Goal: Task Accomplishment & Management: Manage account settings

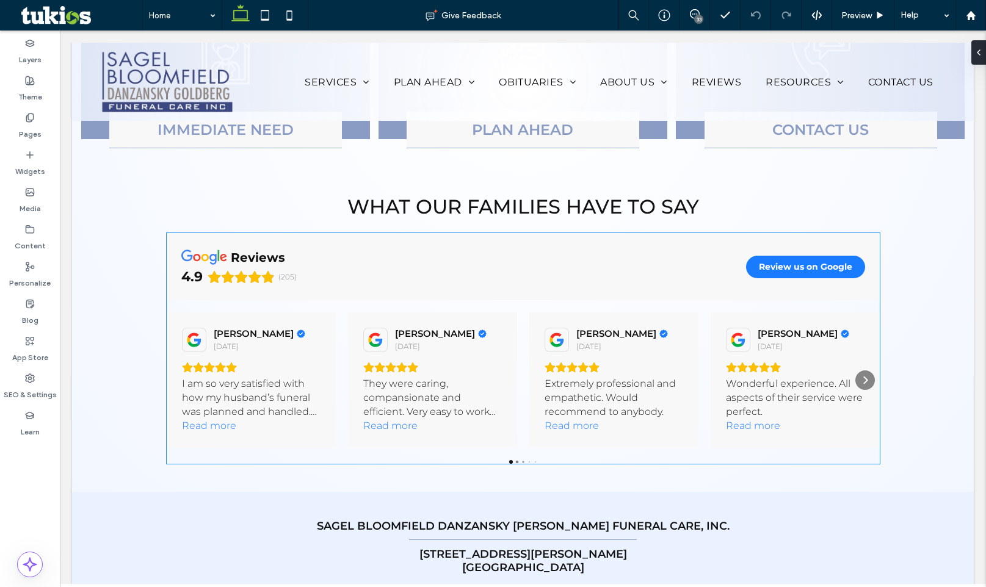
scroll to position [1295, 0]
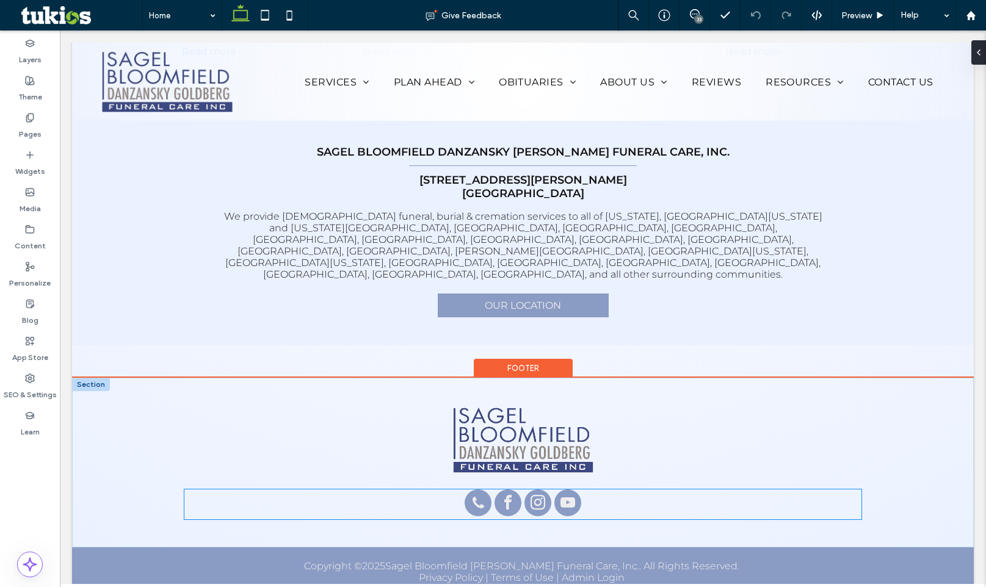
click at [606, 490] on div at bounding box center [522, 505] width 677 height 30
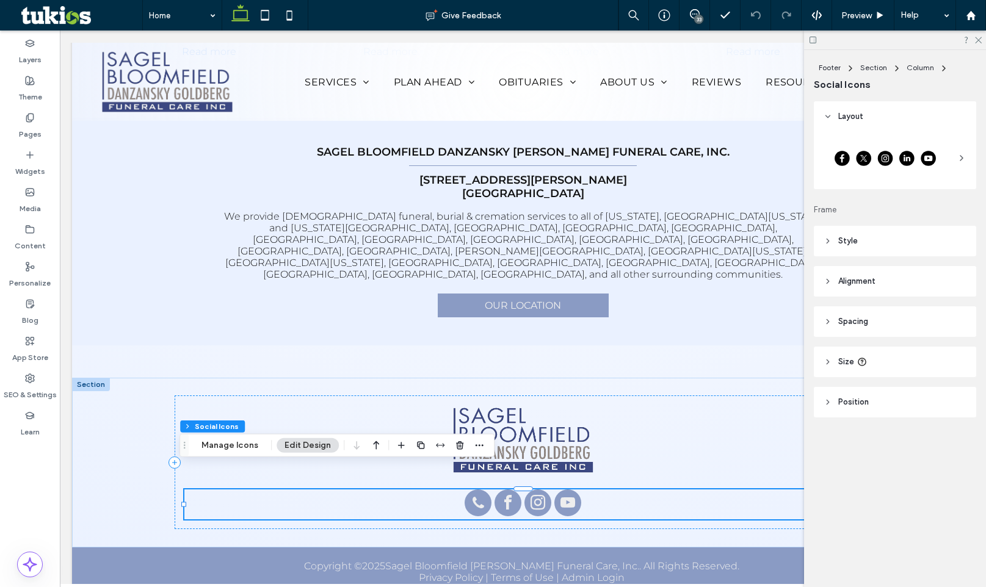
click at [245, 453] on div "Footer Section Column Social Icons Manage Icons Edit Design" at bounding box center [337, 445] width 315 height 23
click at [243, 442] on button "Manage Icons" at bounding box center [230, 445] width 73 height 15
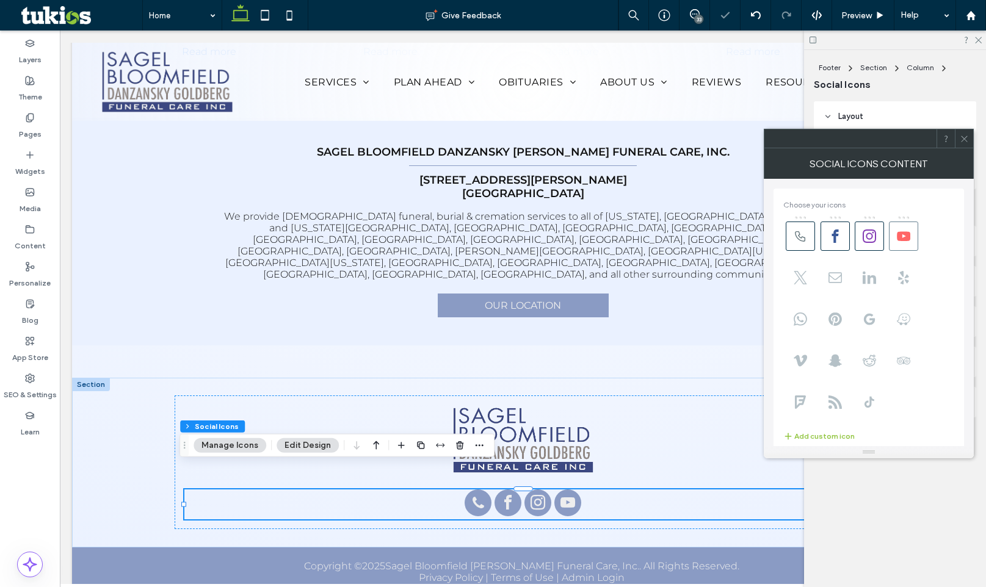
click at [903, 236] on icon at bounding box center [903, 236] width 13 height 13
click at [879, 235] on span at bounding box center [869, 236] width 29 height 29
click at [857, 246] on span at bounding box center [869, 236] width 29 height 29
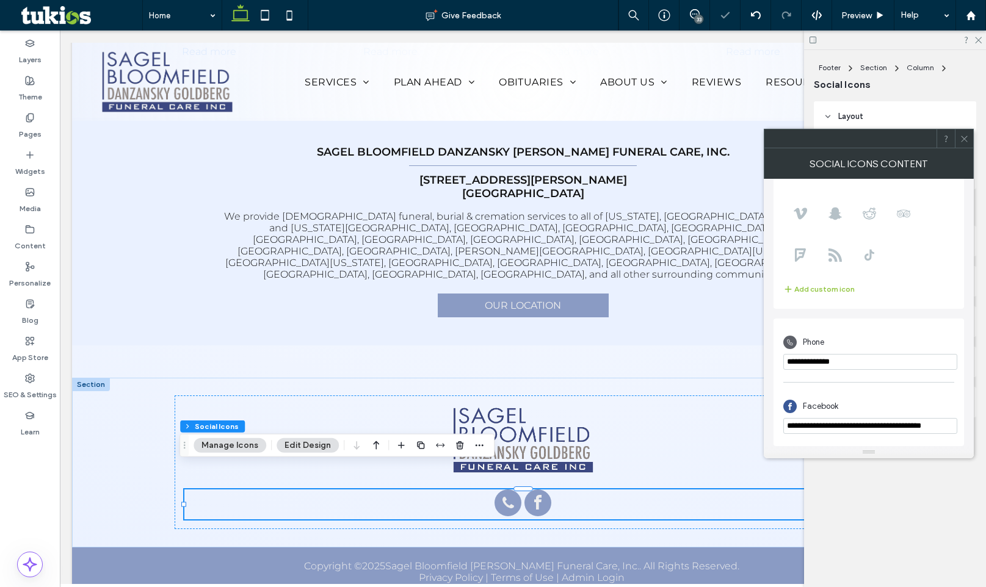
click at [961, 134] on icon at bounding box center [964, 138] width 9 height 9
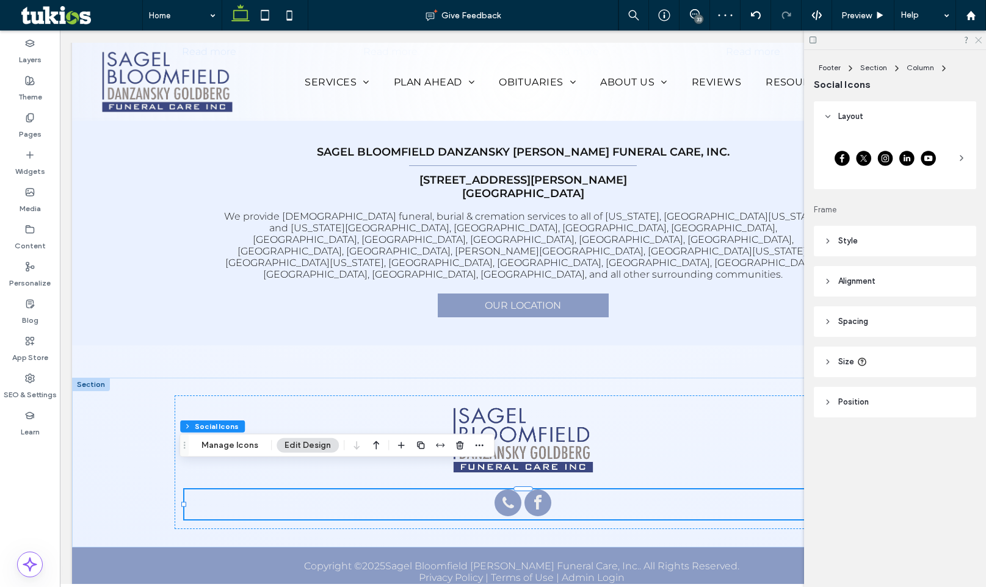
click at [979, 36] on icon at bounding box center [978, 39] width 8 height 8
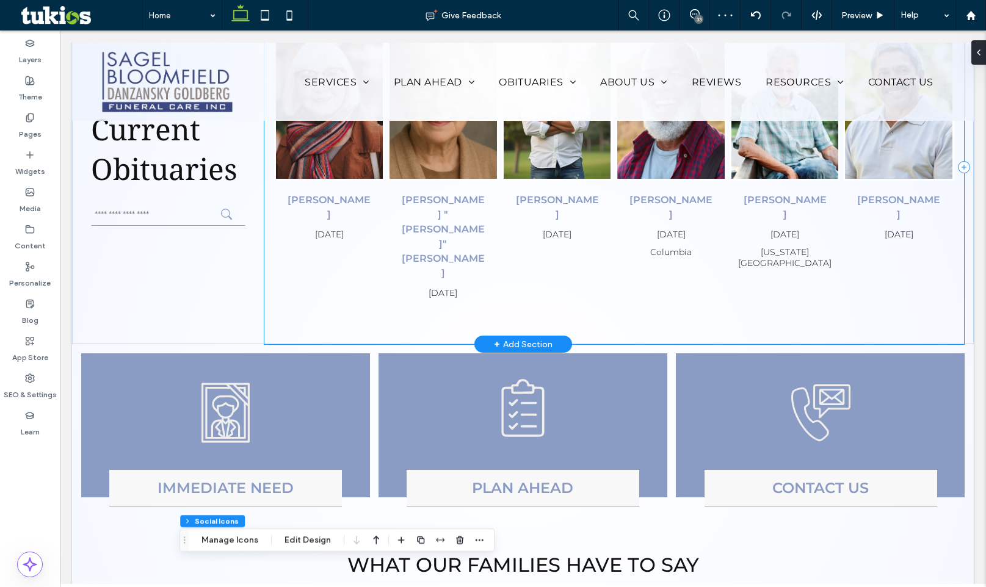
scroll to position [257, 0]
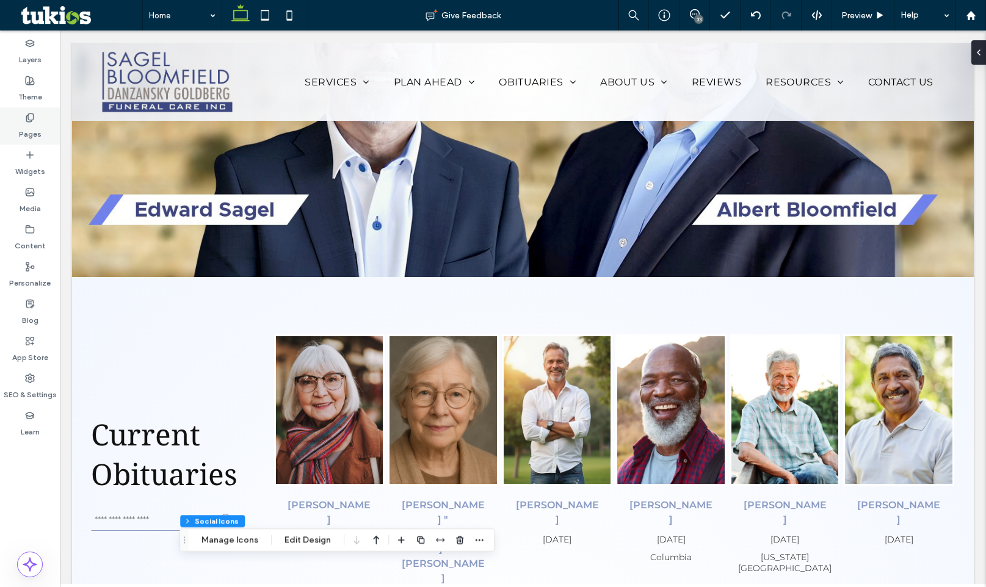
click at [16, 129] on div "Pages" at bounding box center [30, 125] width 60 height 37
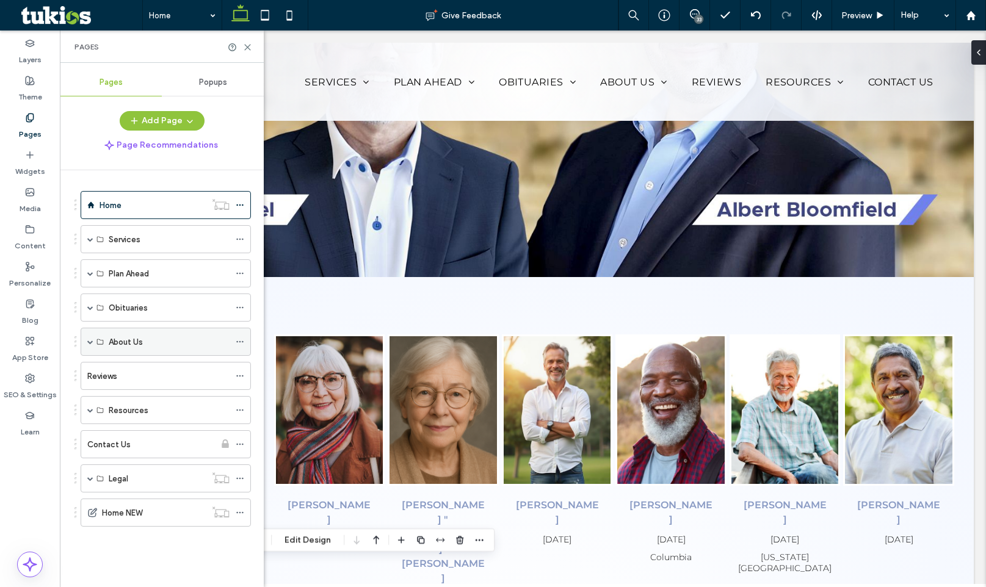
click at [93, 346] on div "About Us" at bounding box center [166, 342] width 170 height 28
click at [91, 340] on span at bounding box center [90, 342] width 6 height 6
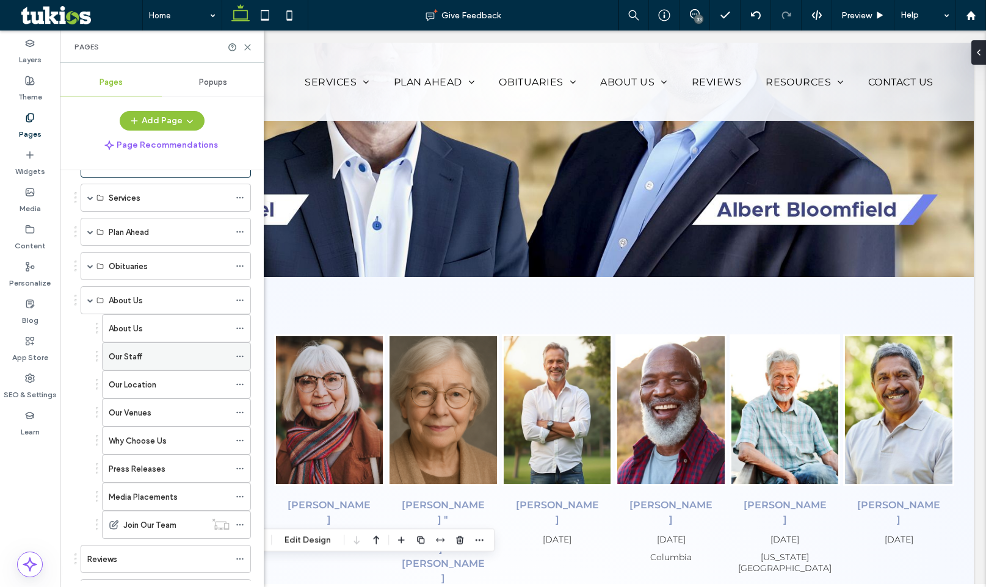
scroll to position [122, 0]
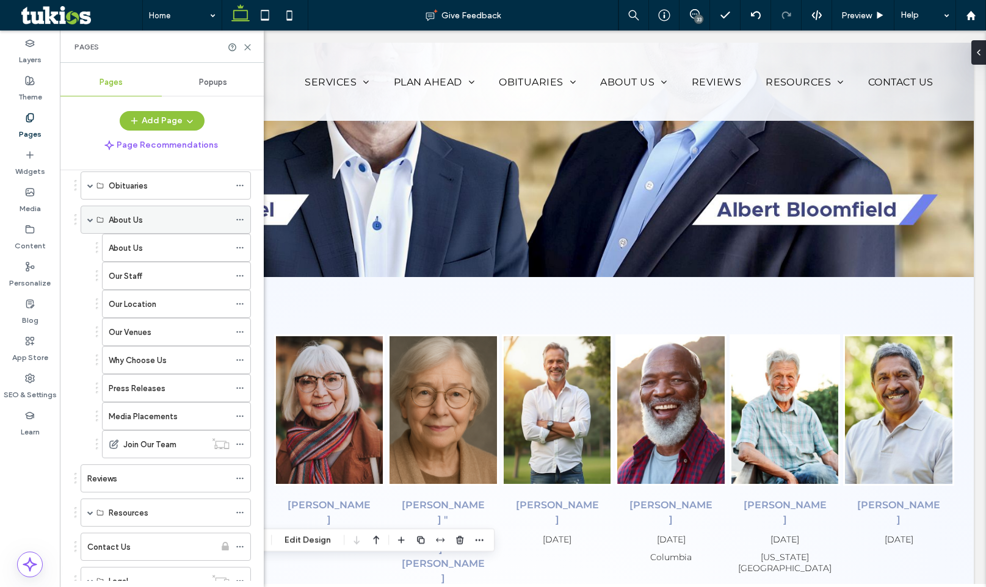
click at [89, 219] on span at bounding box center [90, 220] width 6 height 6
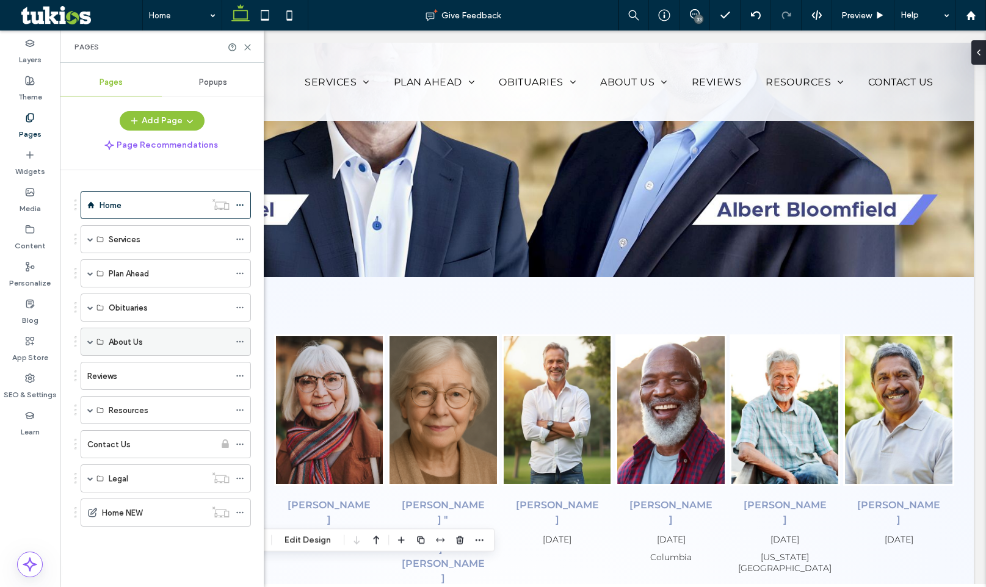
scroll to position [0, 0]
click at [89, 408] on span at bounding box center [90, 410] width 6 height 6
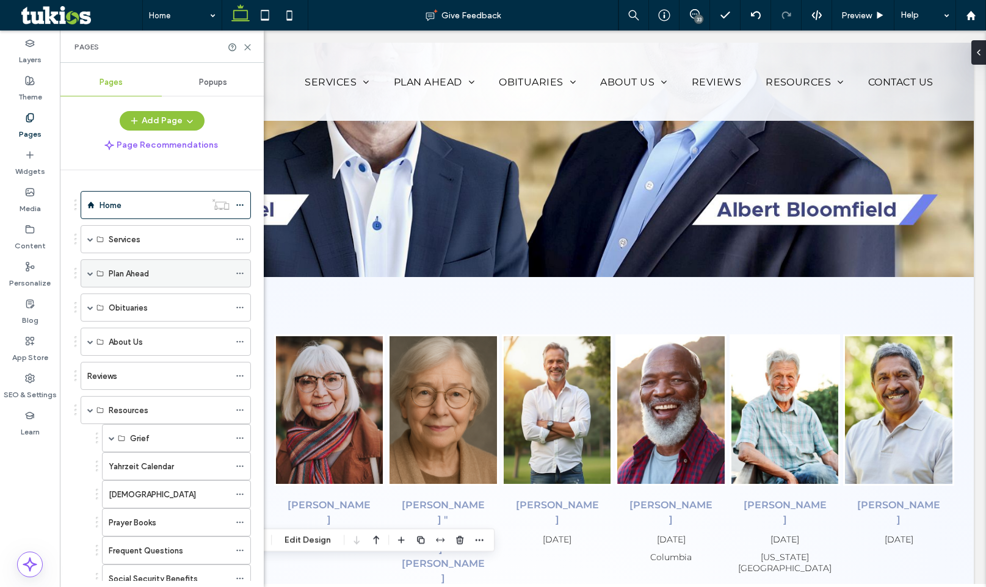
click at [90, 272] on span at bounding box center [90, 273] width 6 height 6
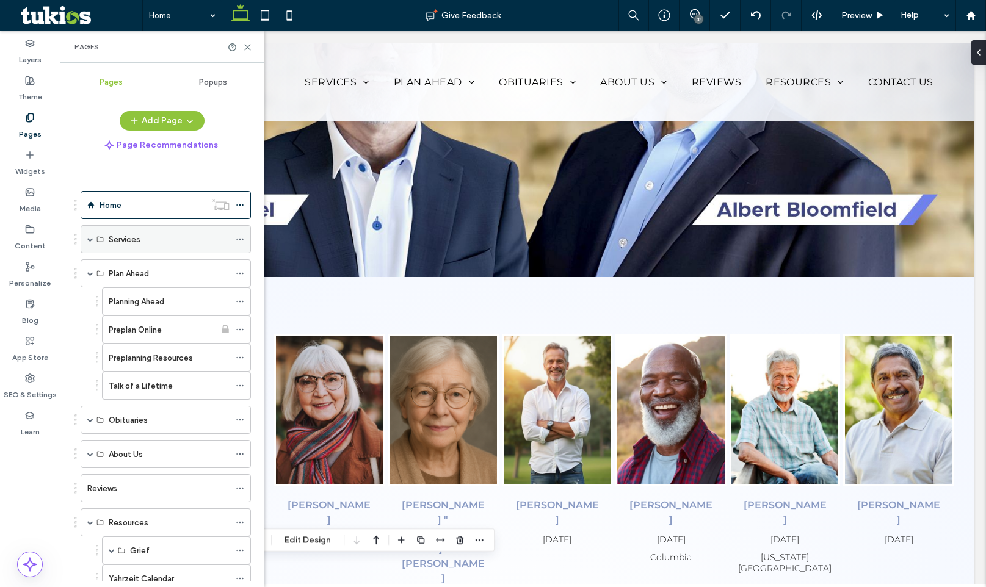
click at [88, 245] on span at bounding box center [90, 239] width 6 height 27
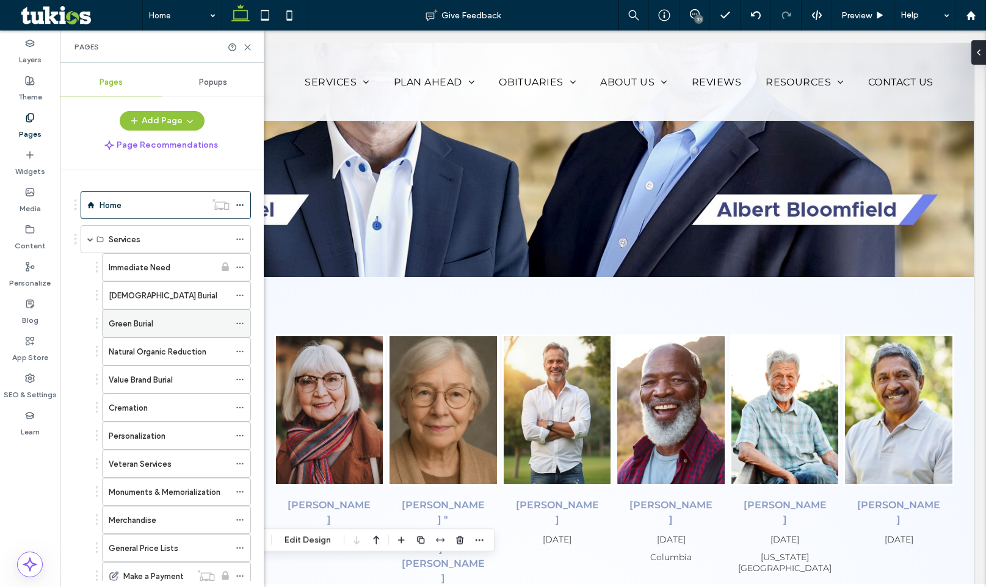
scroll to position [61, 0]
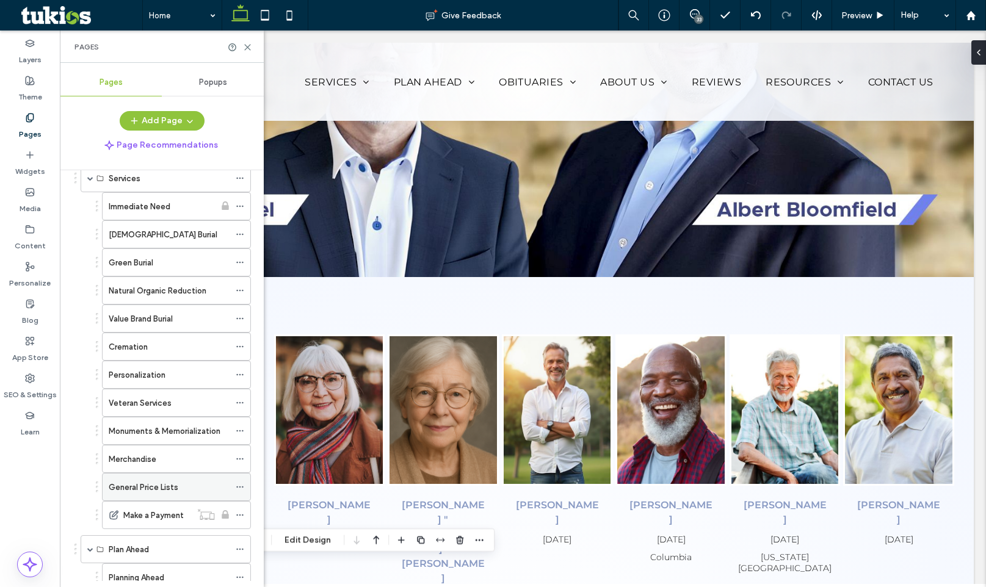
click at [183, 487] on div "General Price Lists" at bounding box center [169, 487] width 121 height 13
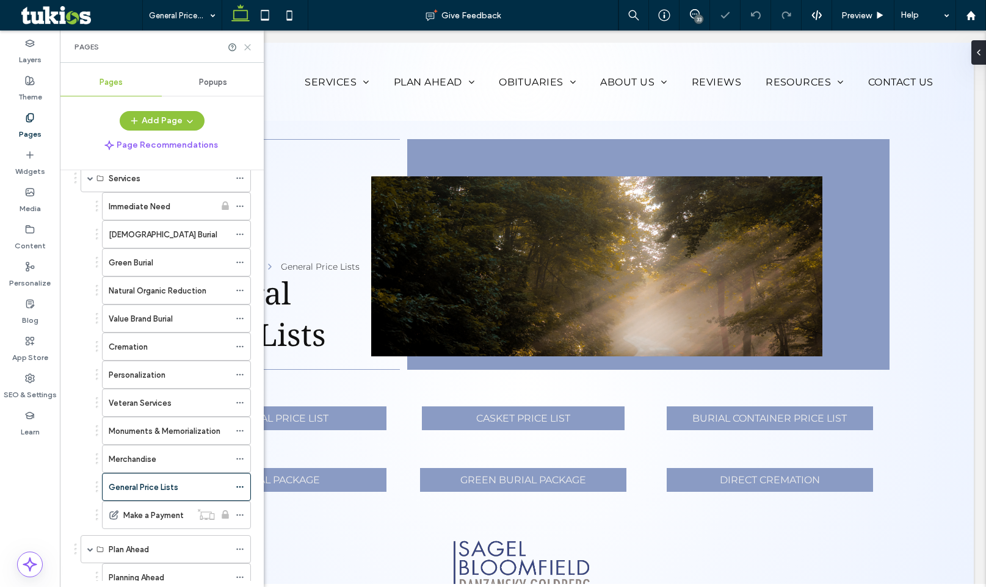
click at [247, 48] on icon at bounding box center [247, 47] width 9 height 9
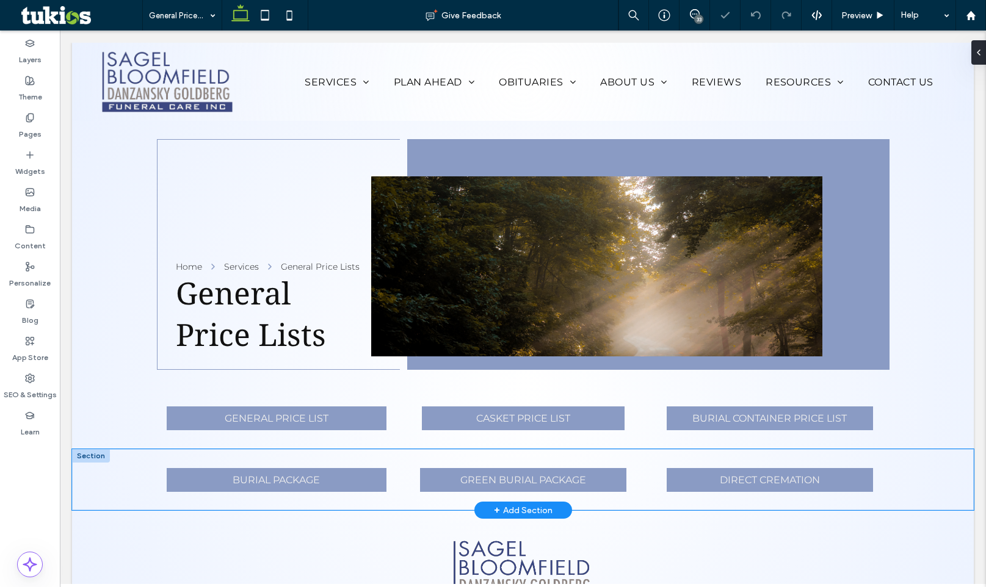
click at [114, 466] on div "BURIAL PACKAGE GREEN BURIAL PACKAGE DIRECT CREMATION" at bounding box center [523, 480] width 902 height 62
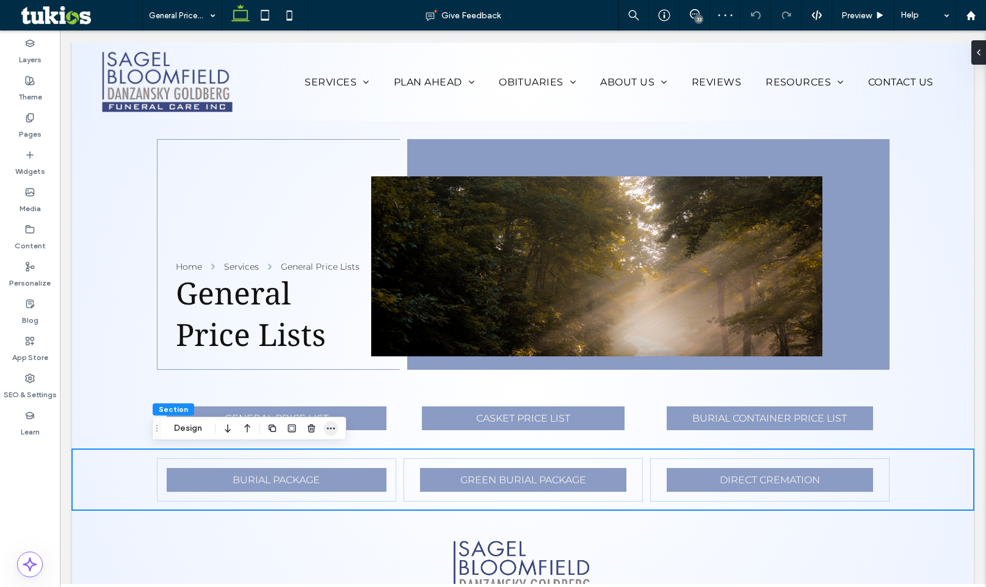
click at [334, 429] on use "button" at bounding box center [331, 428] width 8 height 2
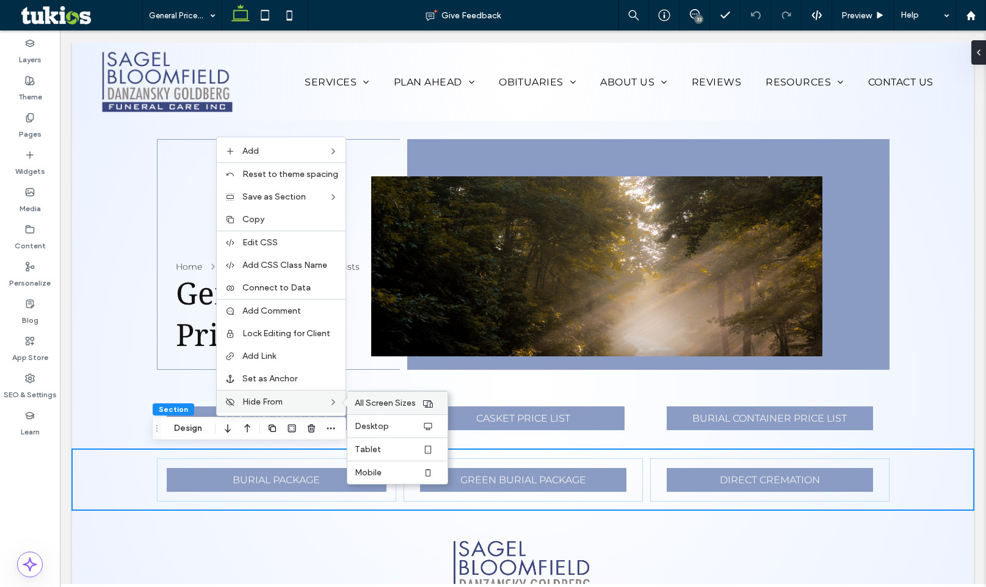
click at [426, 404] on icon at bounding box center [428, 403] width 10 height 10
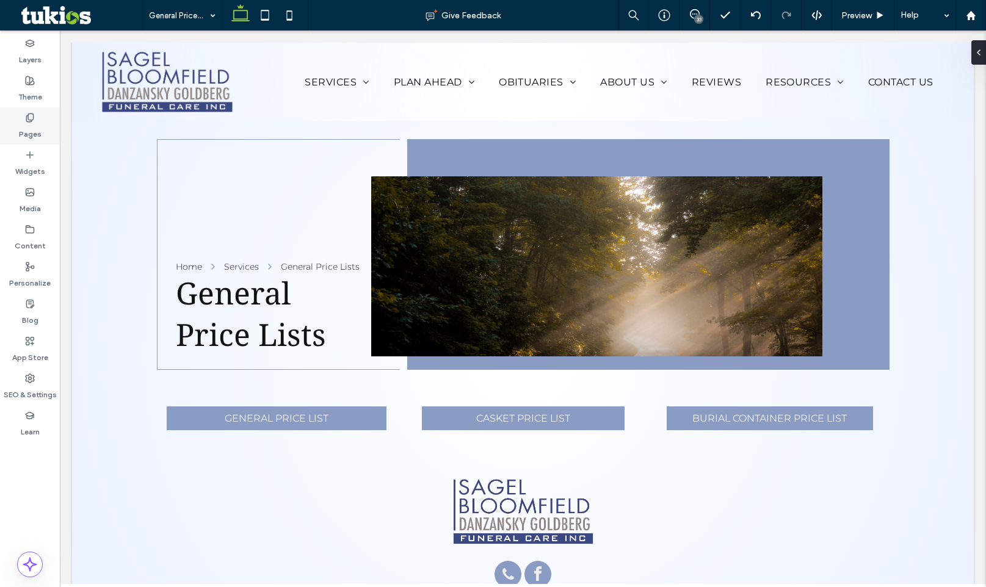
click at [43, 123] on div "Pages" at bounding box center [30, 125] width 60 height 37
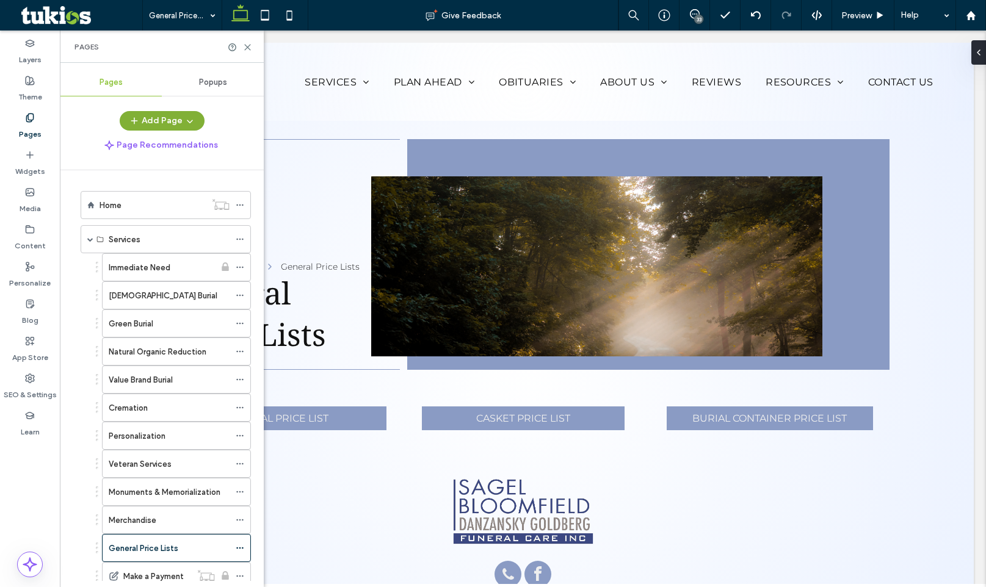
click at [162, 123] on button "Add Page" at bounding box center [162, 121] width 85 height 20
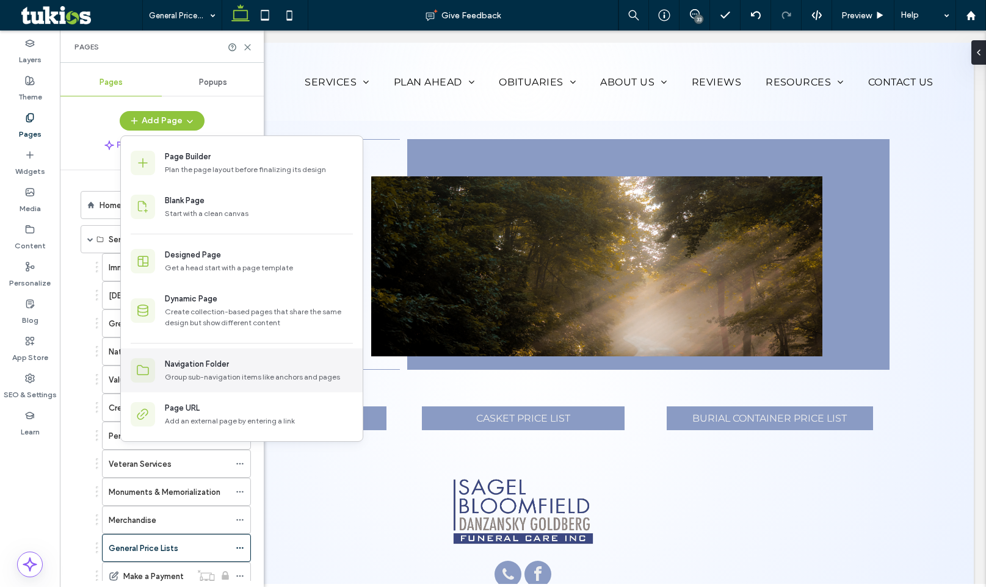
click at [266, 370] on div "Navigation Folder" at bounding box center [259, 364] width 188 height 12
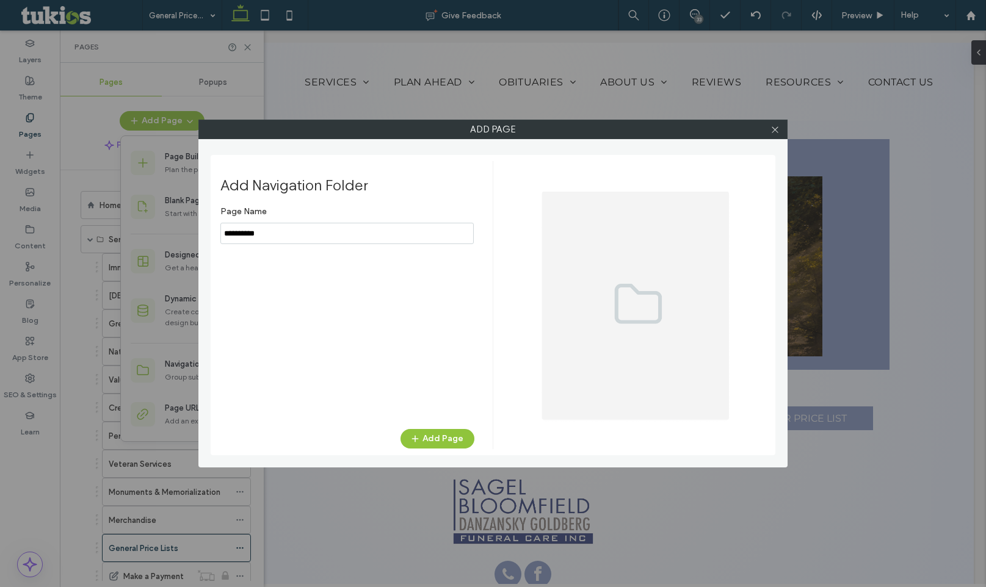
type input "**********"
drag, startPoint x: 456, startPoint y: 441, endPoint x: 402, endPoint y: 437, distance: 53.9
click at [456, 441] on button "Add Page" at bounding box center [438, 439] width 74 height 20
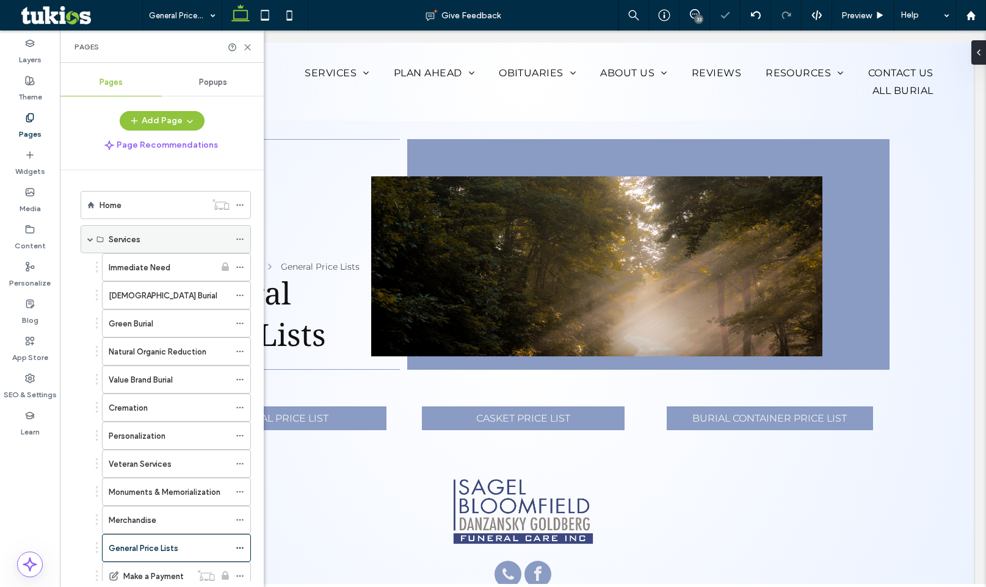
click at [93, 238] on span at bounding box center [90, 239] width 6 height 6
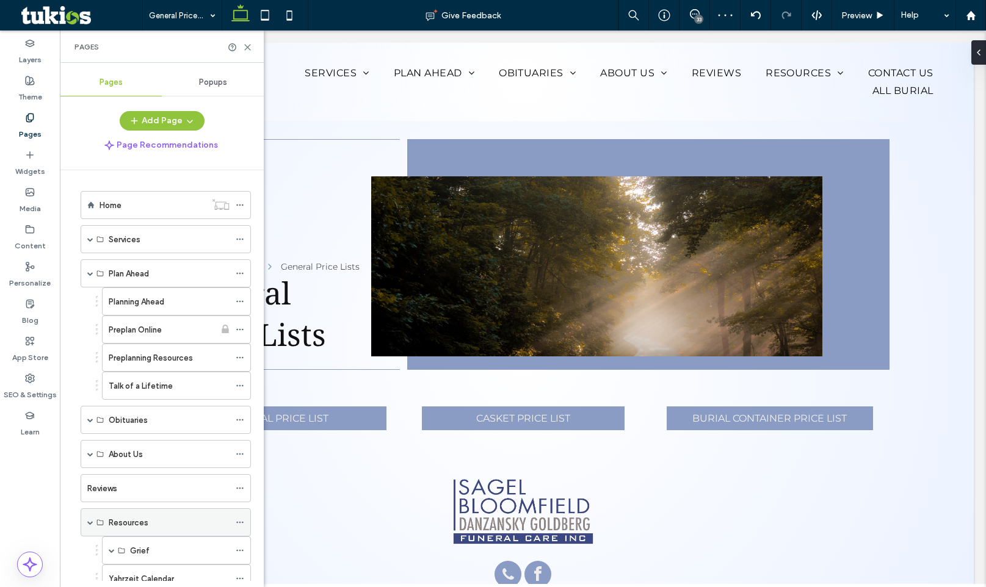
click at [89, 526] on span at bounding box center [90, 522] width 6 height 27
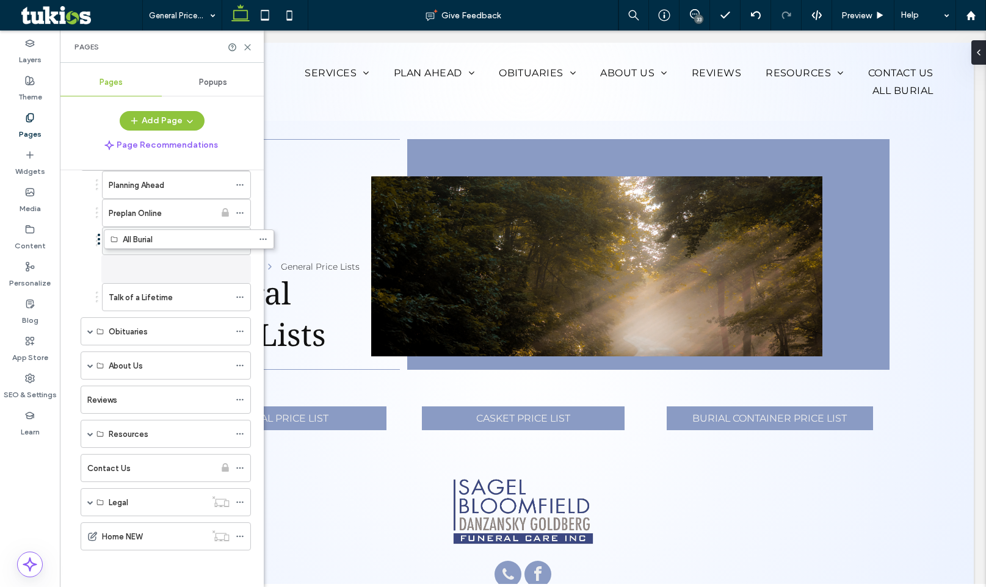
drag, startPoint x: 160, startPoint y: 538, endPoint x: 181, endPoint y: 251, distance: 287.8
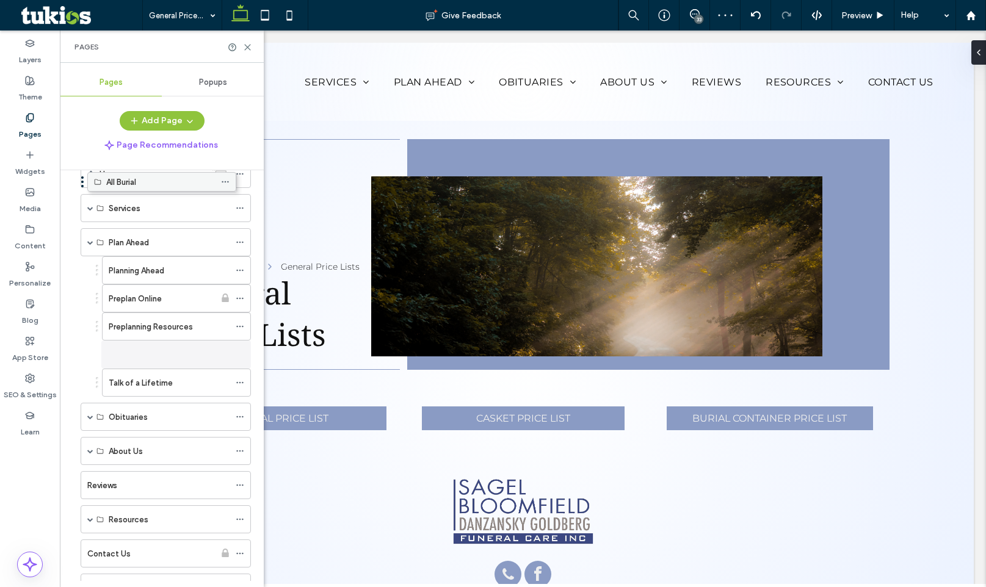
scroll to position [19, 0]
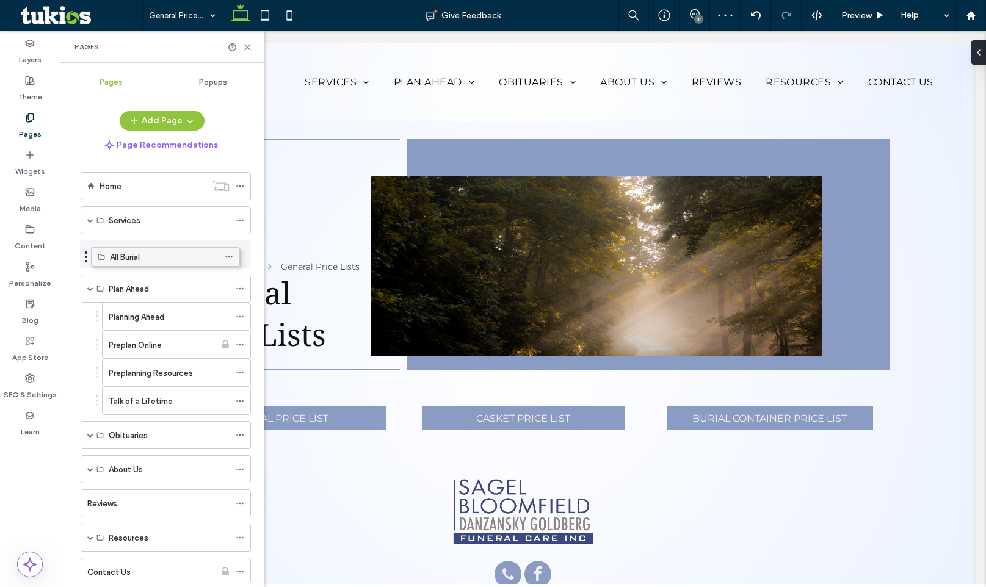
drag, startPoint x: 136, startPoint y: 331, endPoint x: 125, endPoint y: 256, distance: 75.9
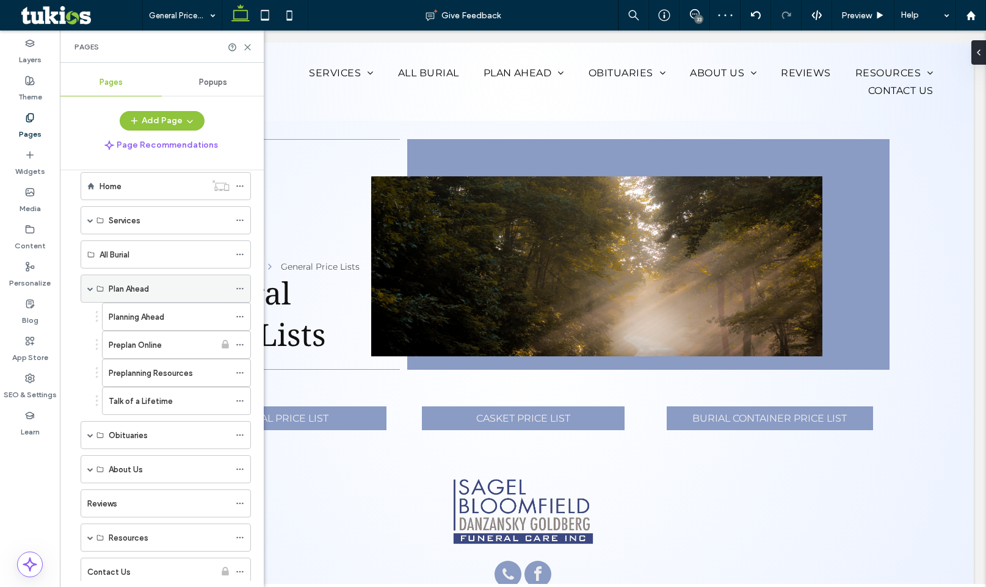
click at [92, 287] on span at bounding box center [90, 289] width 6 height 6
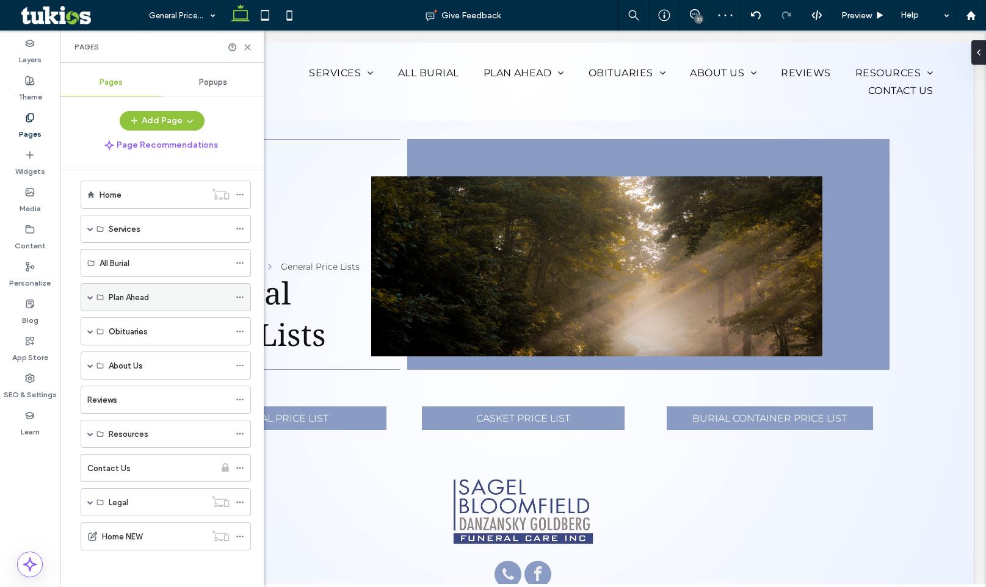
scroll to position [10, 0]
click at [89, 228] on span at bounding box center [90, 229] width 6 height 6
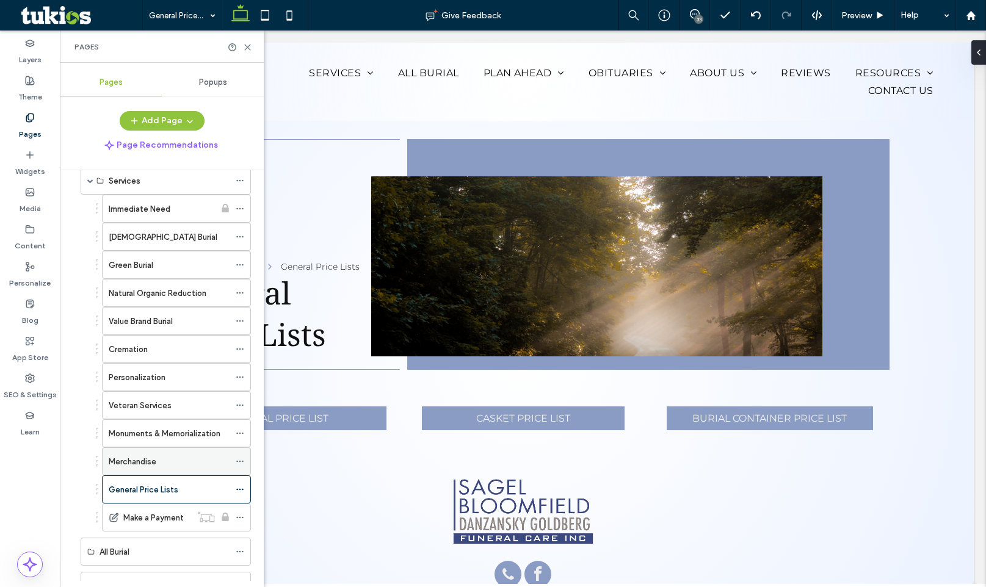
scroll to position [80, 0]
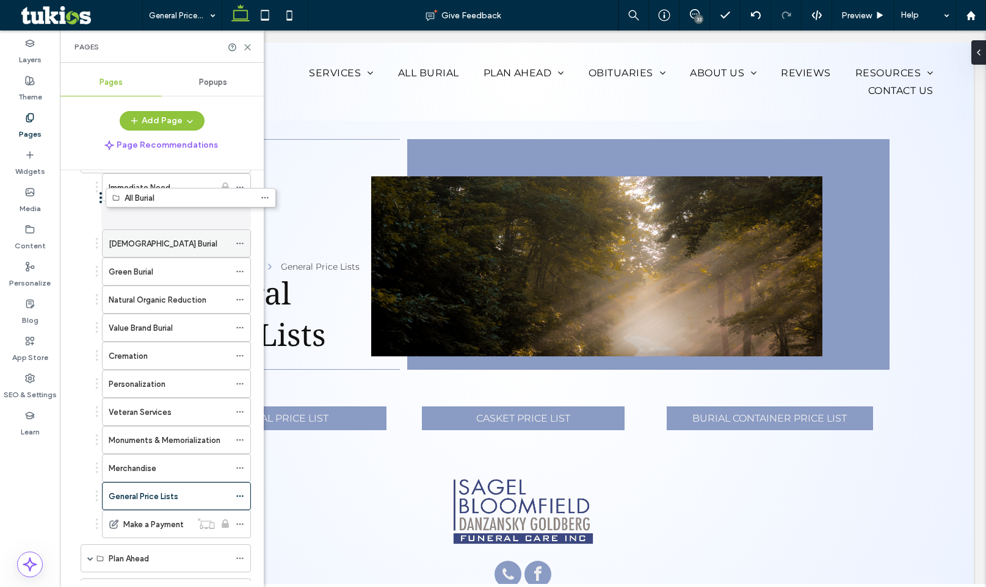
drag, startPoint x: 125, startPoint y: 534, endPoint x: 143, endPoint y: 216, distance: 319.3
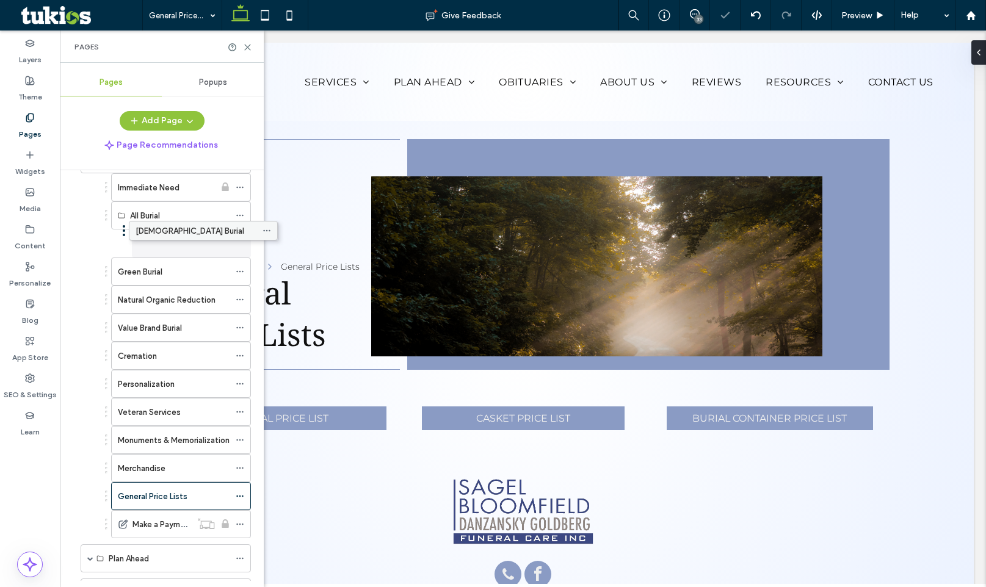
drag, startPoint x: 128, startPoint y: 245, endPoint x: 155, endPoint y: 230, distance: 30.6
drag, startPoint x: 129, startPoint y: 269, endPoint x: 164, endPoint y: 255, distance: 37.5
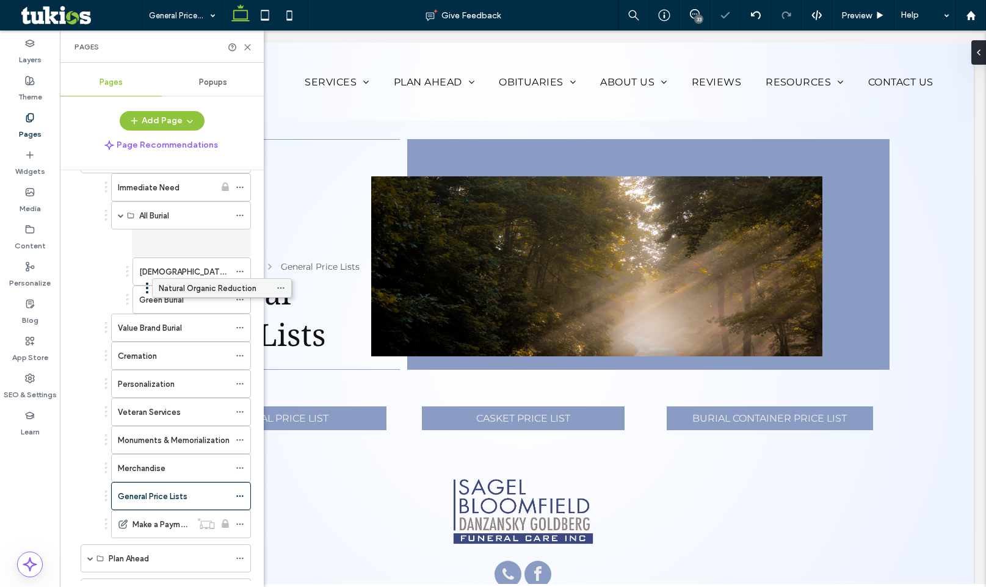
drag, startPoint x: 148, startPoint y: 297, endPoint x: 185, endPoint y: 285, distance: 39.2
drag, startPoint x: 144, startPoint y: 327, endPoint x: 192, endPoint y: 311, distance: 51.0
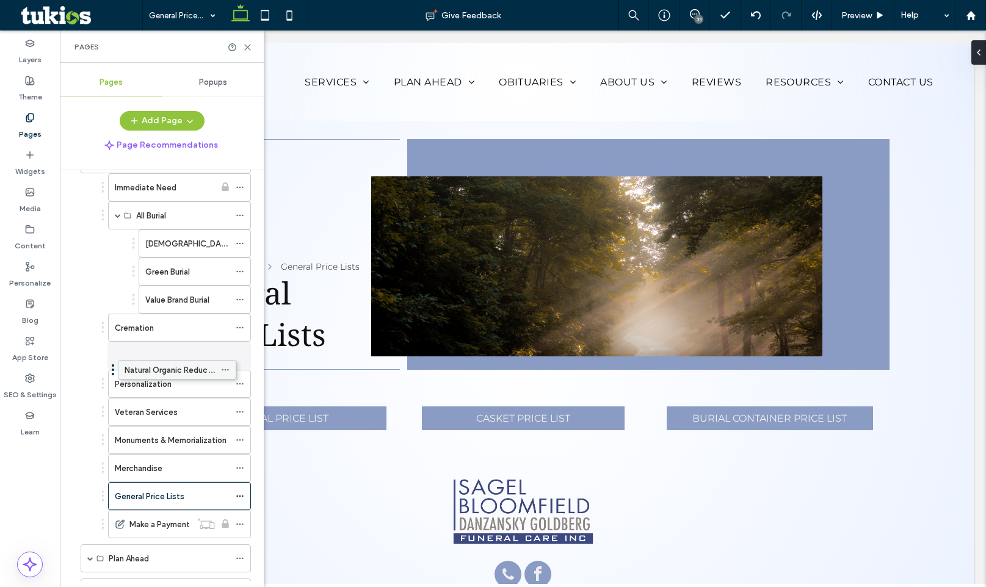
drag, startPoint x: 217, startPoint y: 298, endPoint x: 203, endPoint y: 366, distance: 69.9
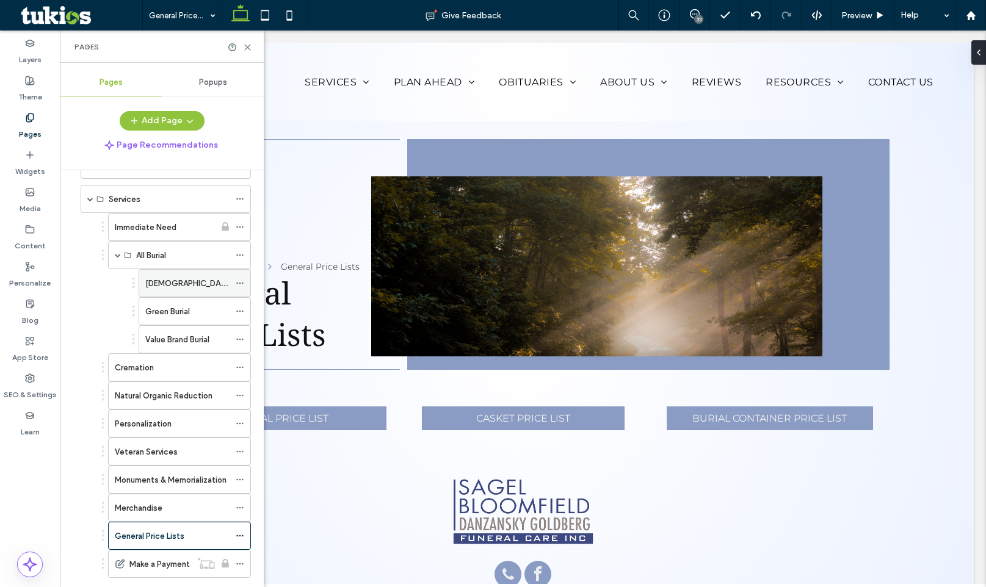
scroll to position [19, 0]
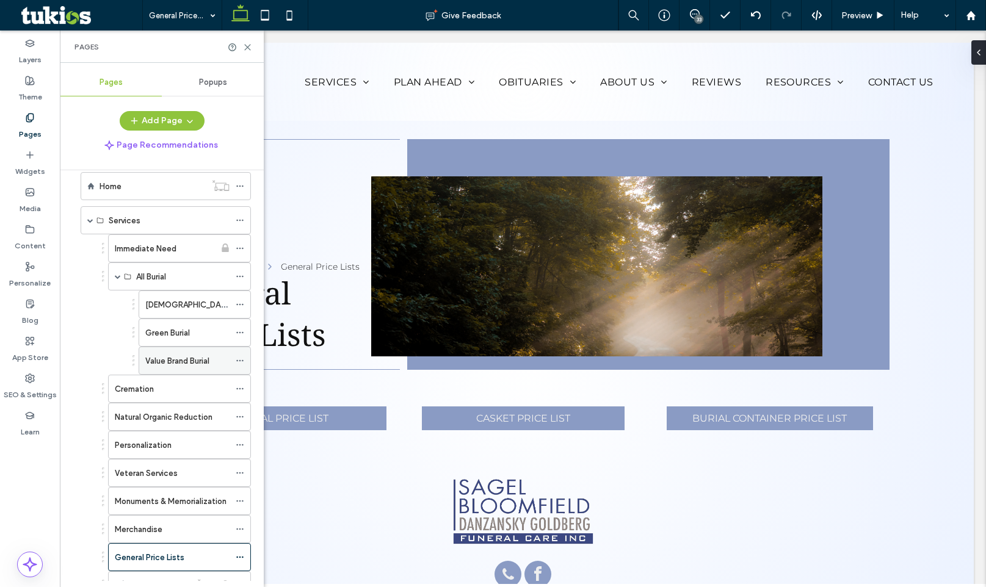
click at [239, 361] on use at bounding box center [239, 361] width 7 height 2
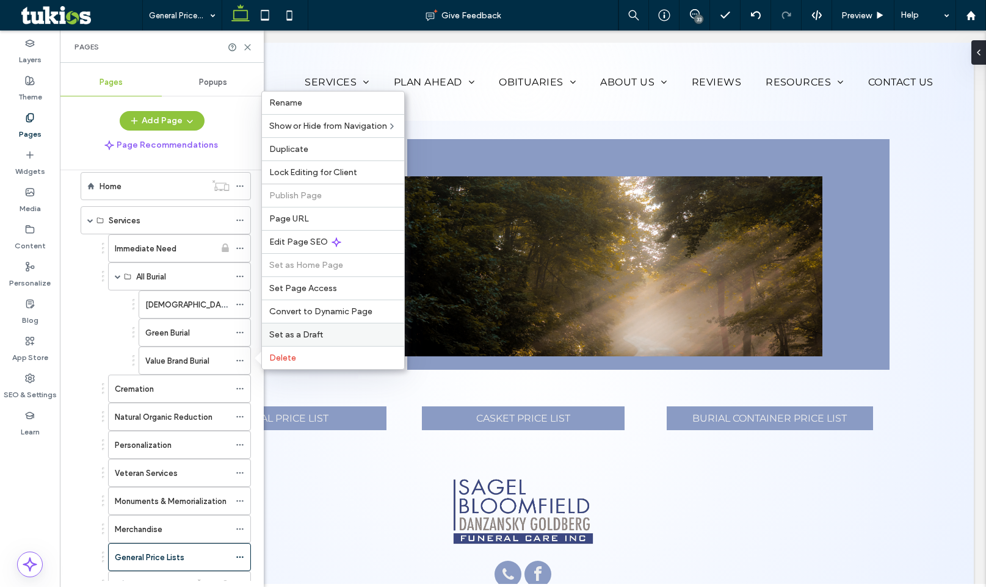
click at [289, 336] on span "Set as a Draft" at bounding box center [296, 335] width 54 height 10
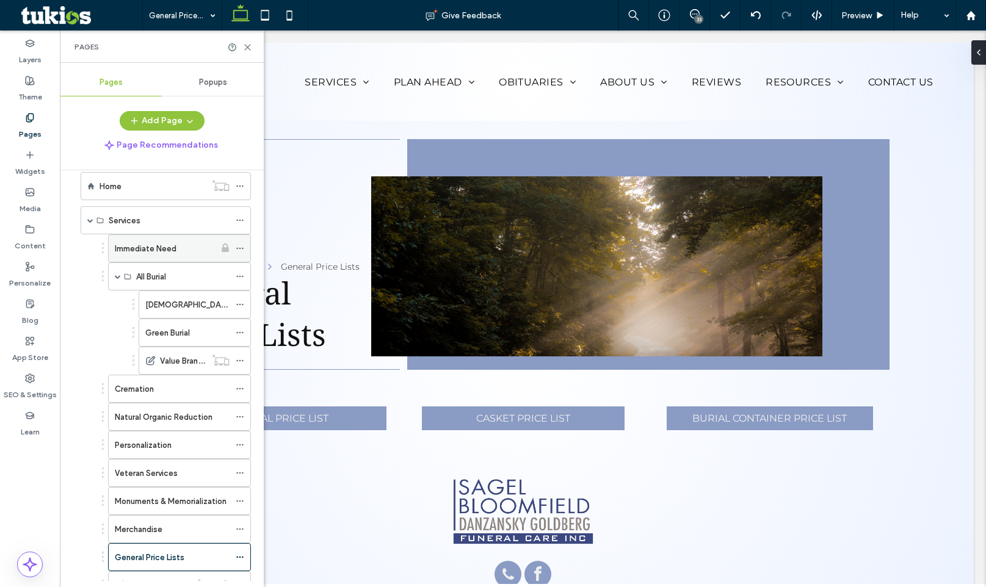
click at [239, 249] on icon at bounding box center [240, 248] width 9 height 9
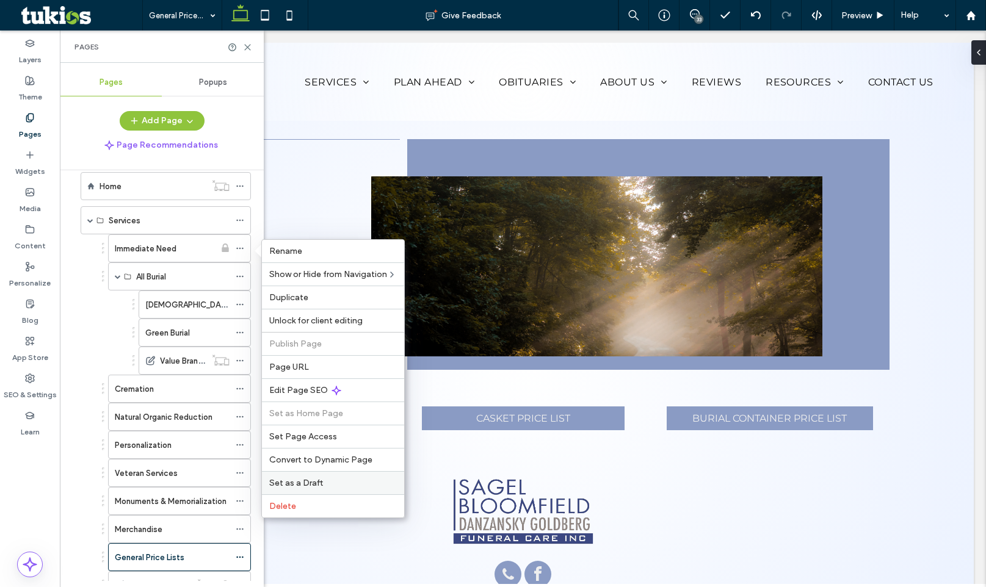
click at [330, 485] on label "Set as a Draft" at bounding box center [333, 483] width 128 height 10
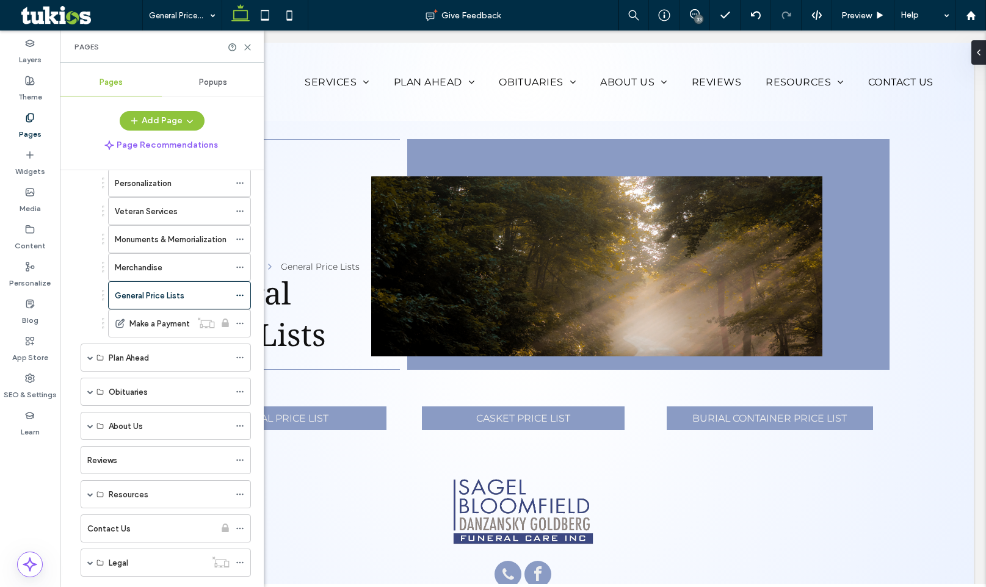
scroll to position [280, 0]
drag, startPoint x: 88, startPoint y: 493, endPoint x: 100, endPoint y: 489, distance: 12.2
click at [88, 493] on span at bounding box center [90, 495] width 6 height 6
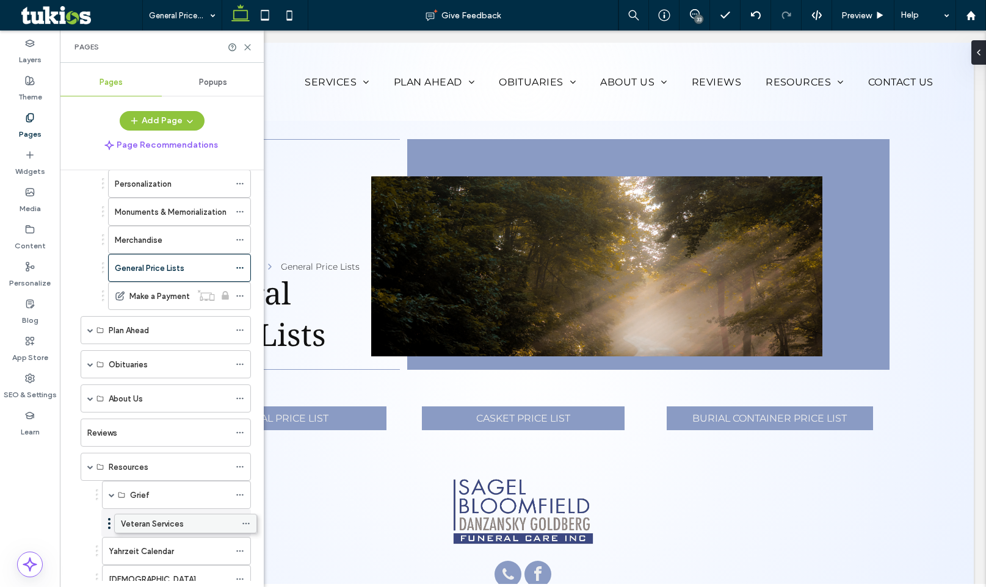
drag, startPoint x: 175, startPoint y: 212, endPoint x: 181, endPoint y: 522, distance: 309.6
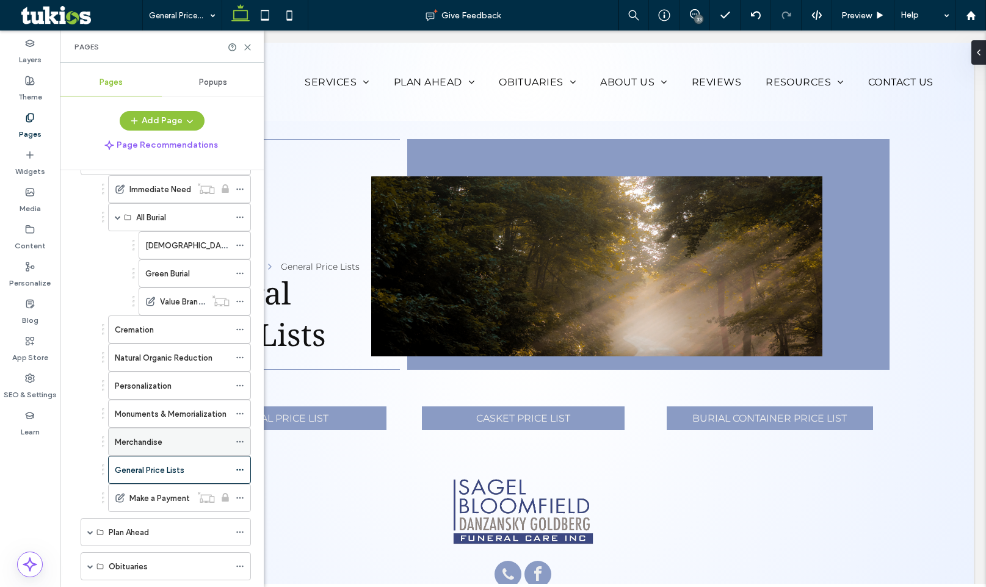
scroll to position [97, 0]
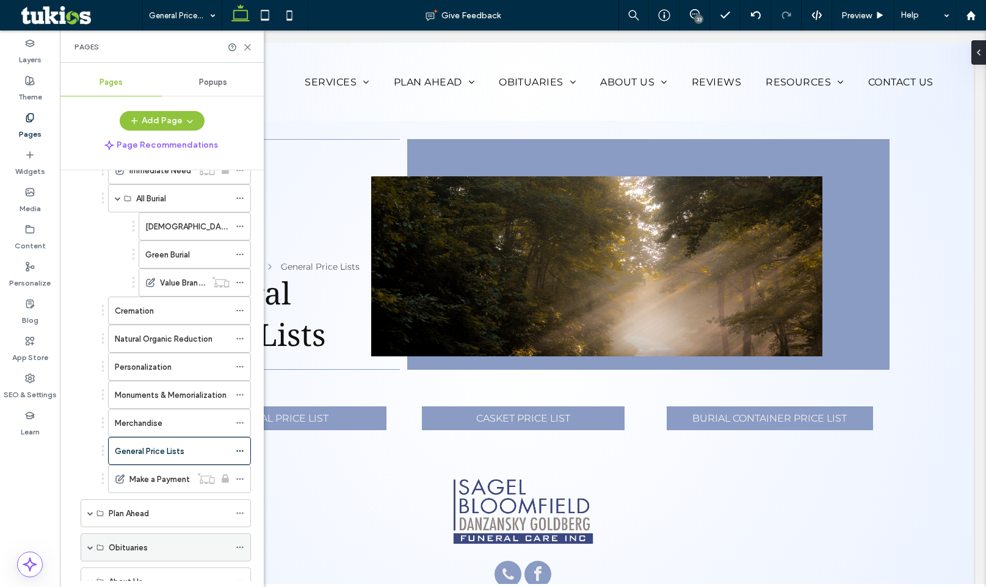
click at [243, 552] on span at bounding box center [240, 548] width 9 height 18
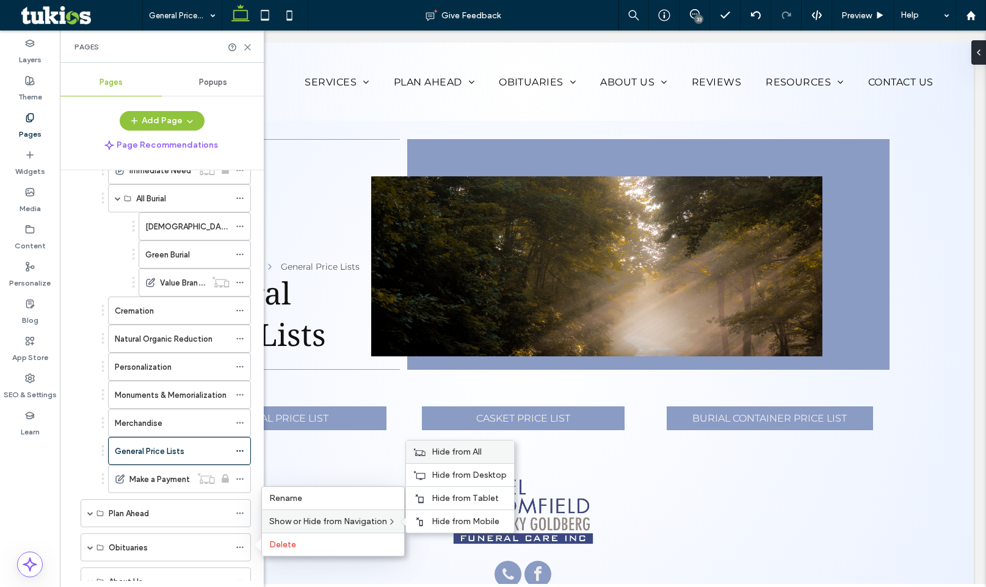
click at [446, 452] on span "Hide from All" at bounding box center [457, 452] width 50 height 10
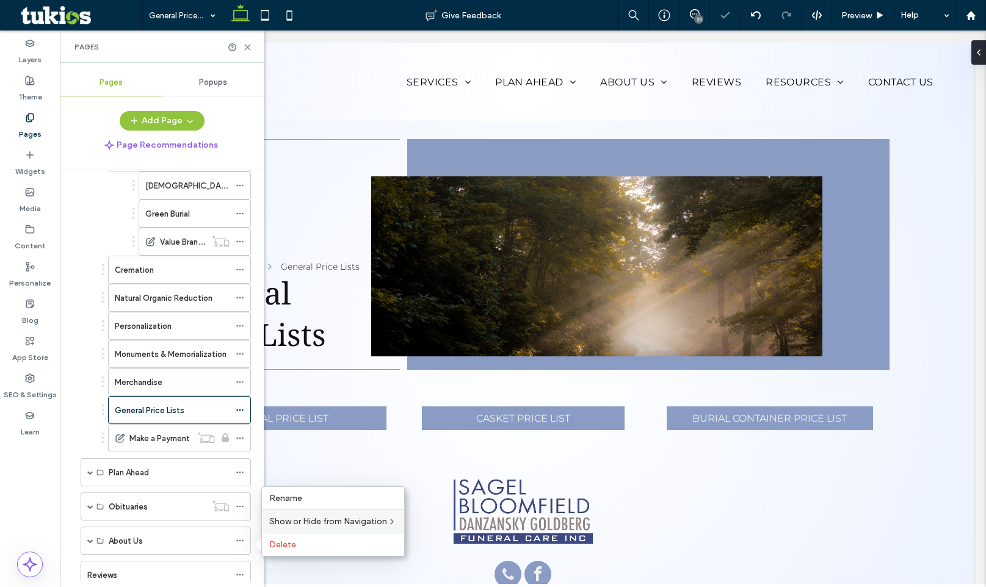
scroll to position [158, 0]
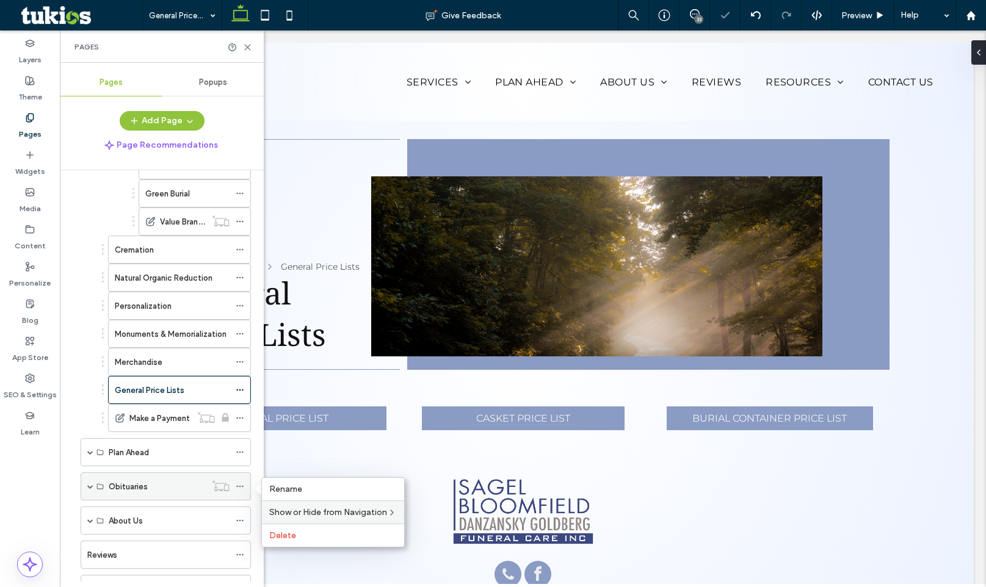
click at [93, 485] on div "Obituaries" at bounding box center [166, 487] width 170 height 28
click at [88, 484] on span at bounding box center [90, 487] width 6 height 6
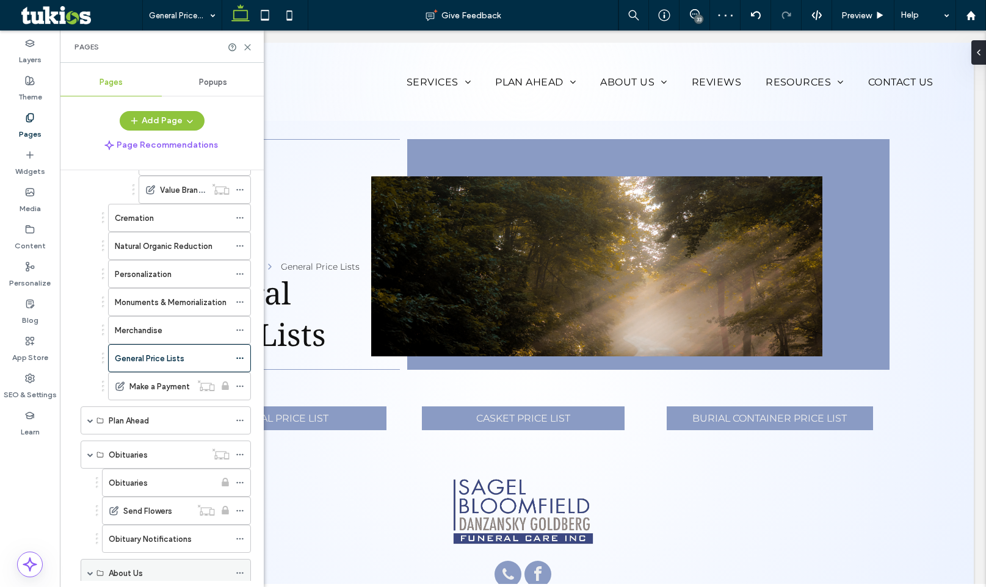
scroll to position [219, 0]
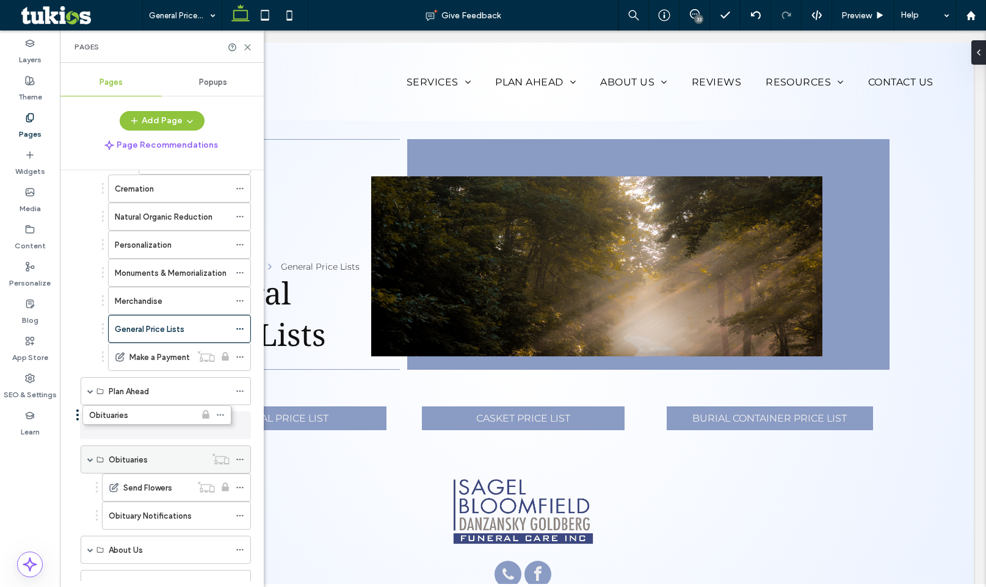
drag, startPoint x: 165, startPoint y: 451, endPoint x: 148, endPoint y: 429, distance: 27.8
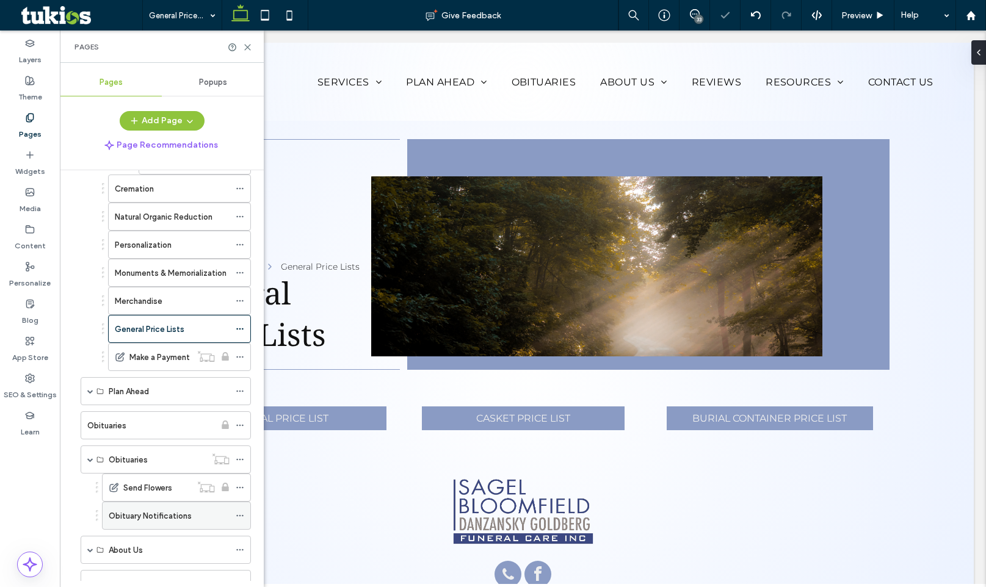
click at [241, 515] on icon at bounding box center [240, 516] width 9 height 9
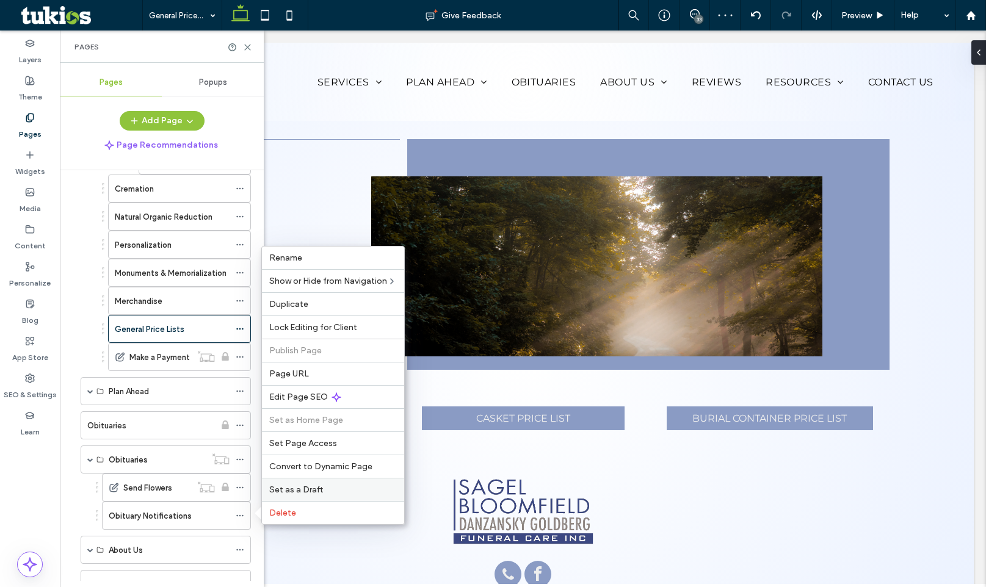
click at [313, 496] on div "Set as a Draft" at bounding box center [333, 489] width 142 height 23
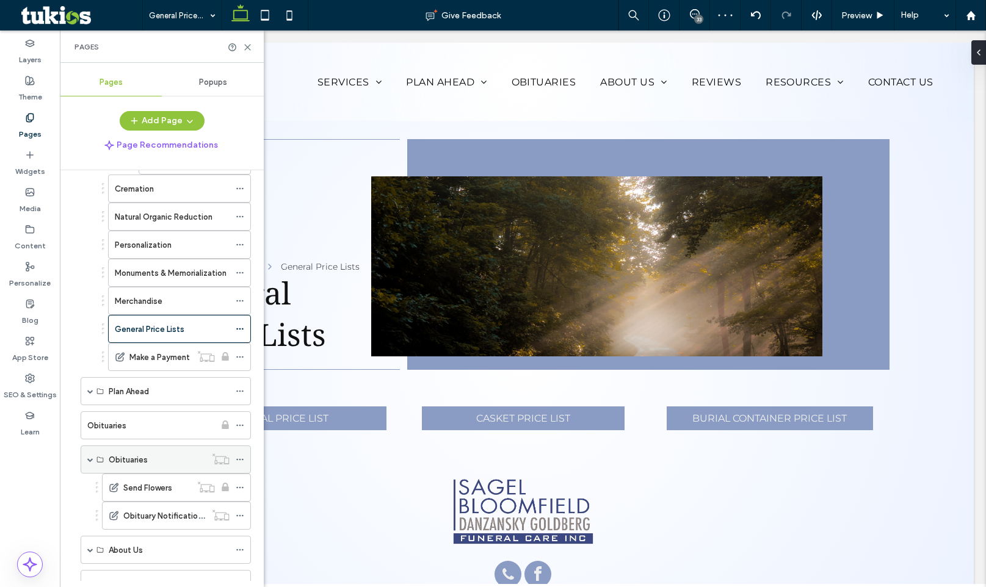
click at [92, 460] on span at bounding box center [90, 460] width 6 height 6
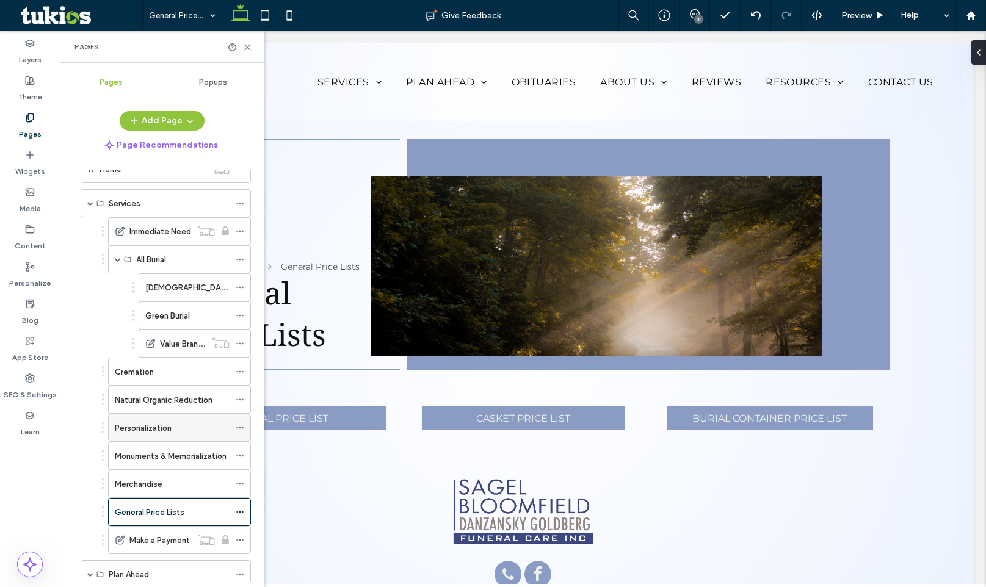
scroll to position [0, 0]
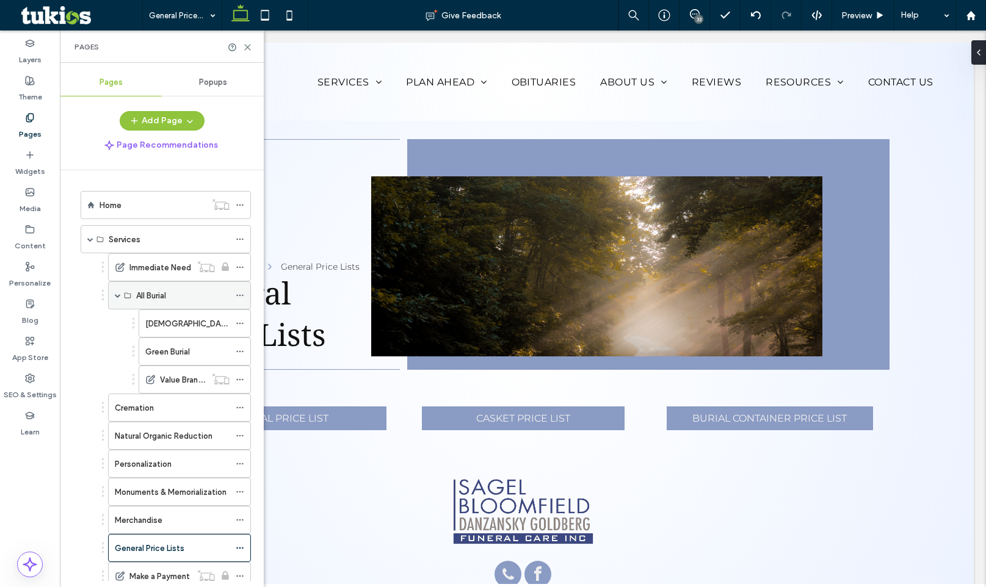
click at [121, 296] on div "All Burial" at bounding box center [179, 295] width 143 height 28
click at [117, 294] on span at bounding box center [118, 295] width 6 height 6
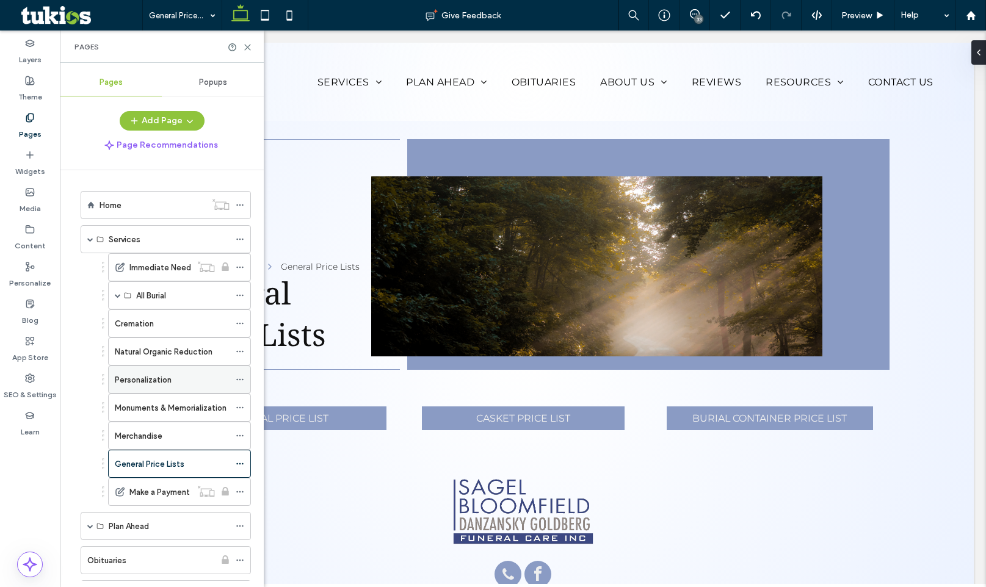
click at [239, 378] on icon at bounding box center [240, 380] width 9 height 9
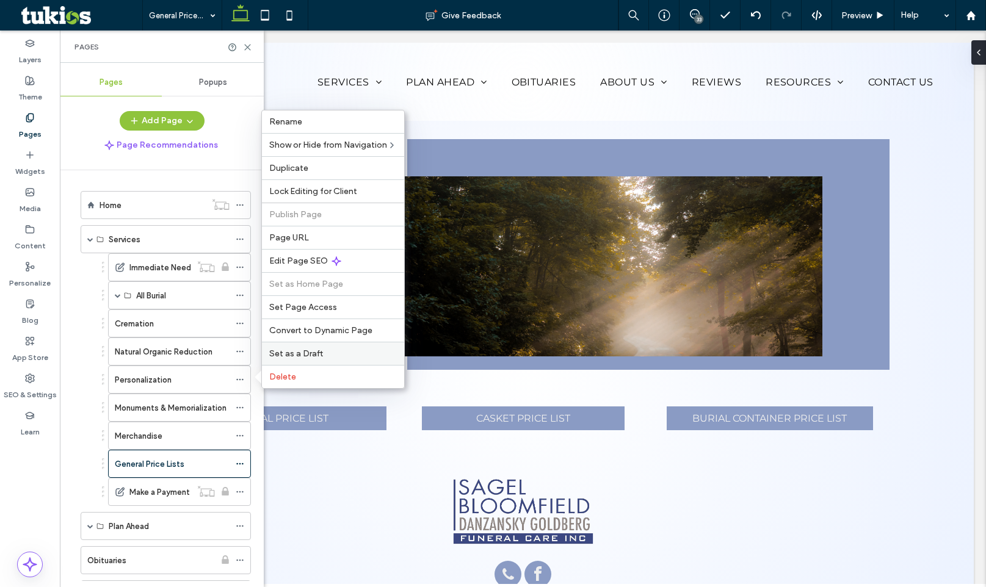
click at [295, 351] on span "Set as a Draft" at bounding box center [296, 354] width 54 height 10
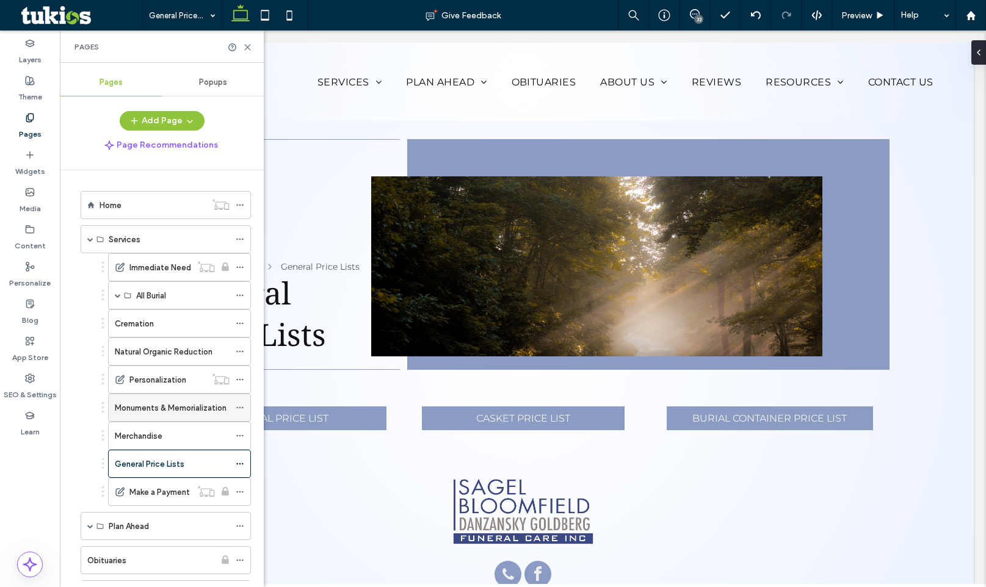
click at [238, 404] on icon at bounding box center [240, 408] width 9 height 9
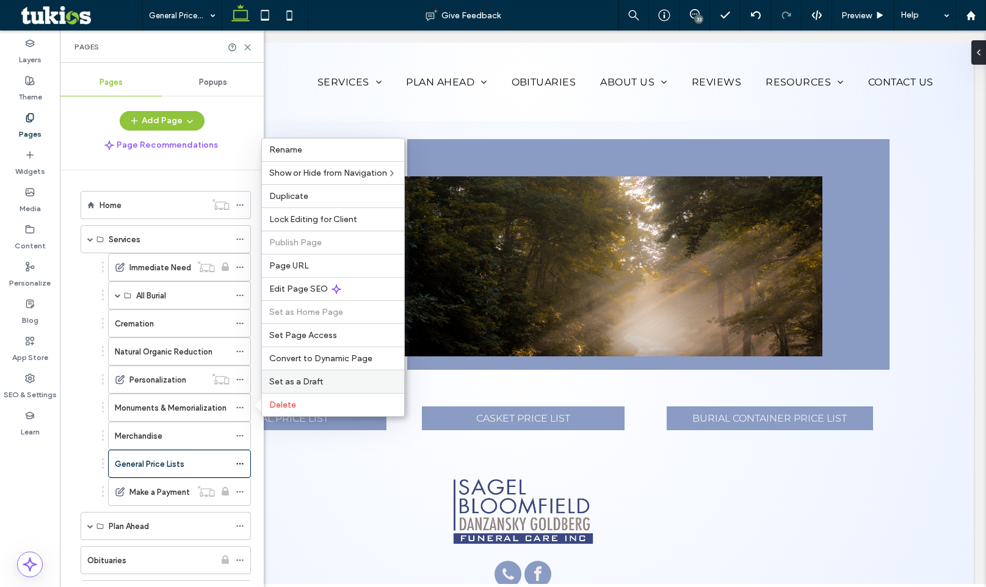
click at [286, 377] on span "Set as a Draft" at bounding box center [296, 382] width 54 height 10
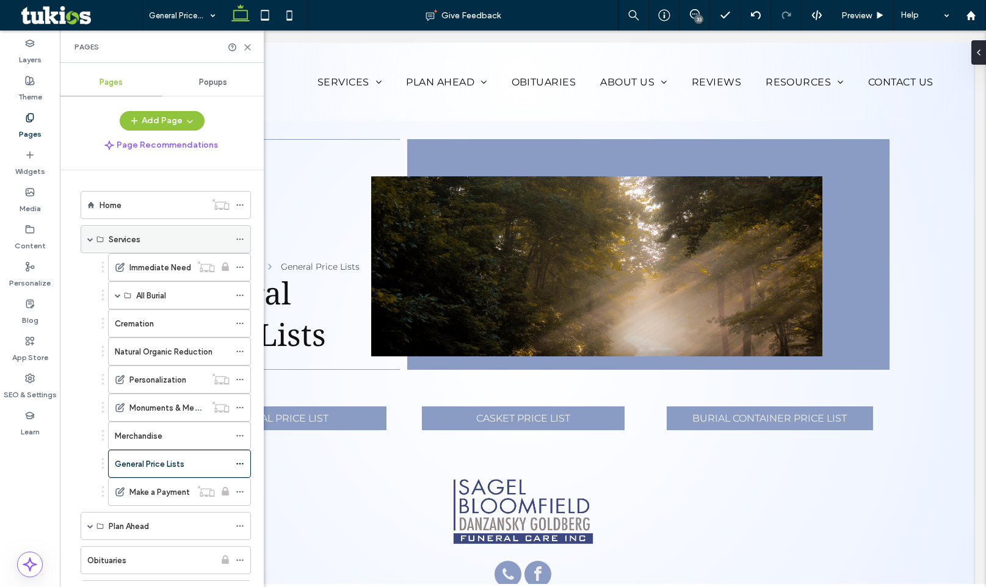
click at [88, 238] on span at bounding box center [90, 239] width 6 height 6
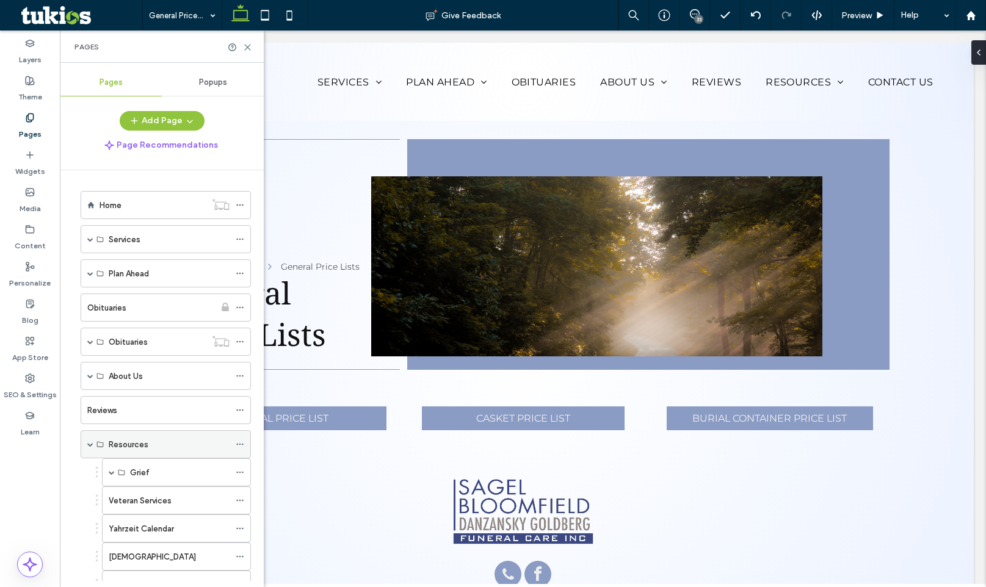
click at [92, 443] on span at bounding box center [90, 444] width 6 height 6
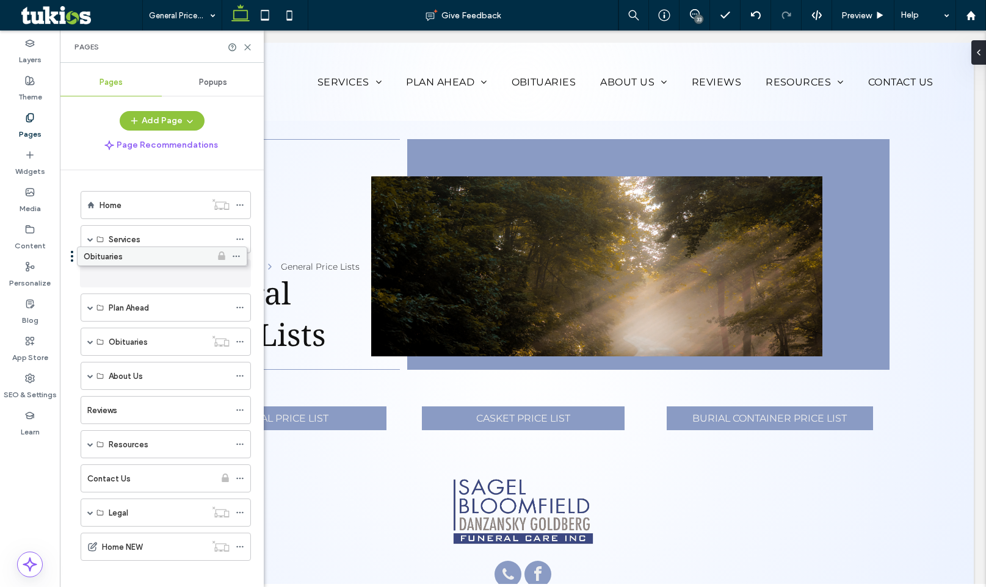
drag, startPoint x: 138, startPoint y: 310, endPoint x: 135, endPoint y: 262, distance: 47.7
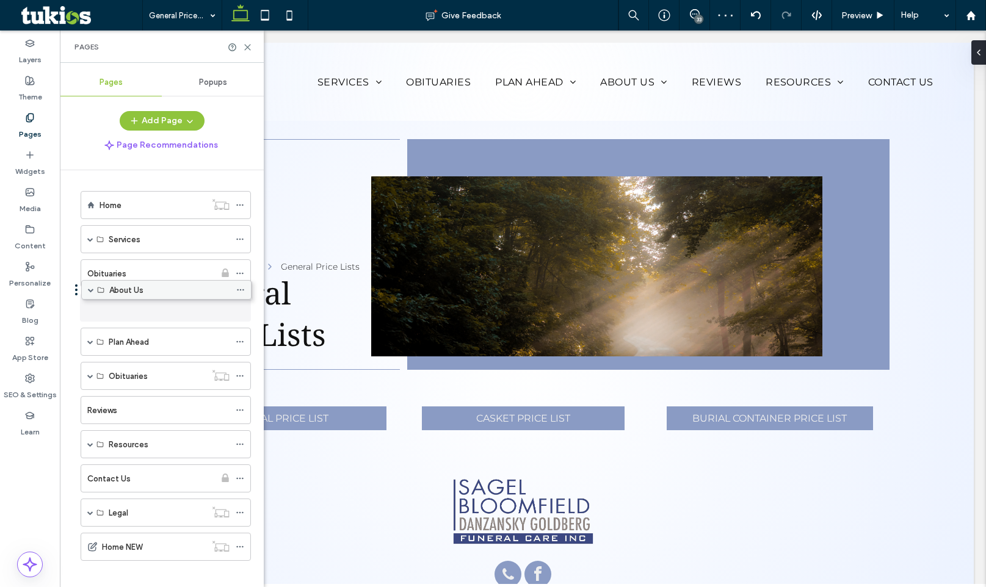
drag, startPoint x: 147, startPoint y: 381, endPoint x: 147, endPoint y: 299, distance: 81.8
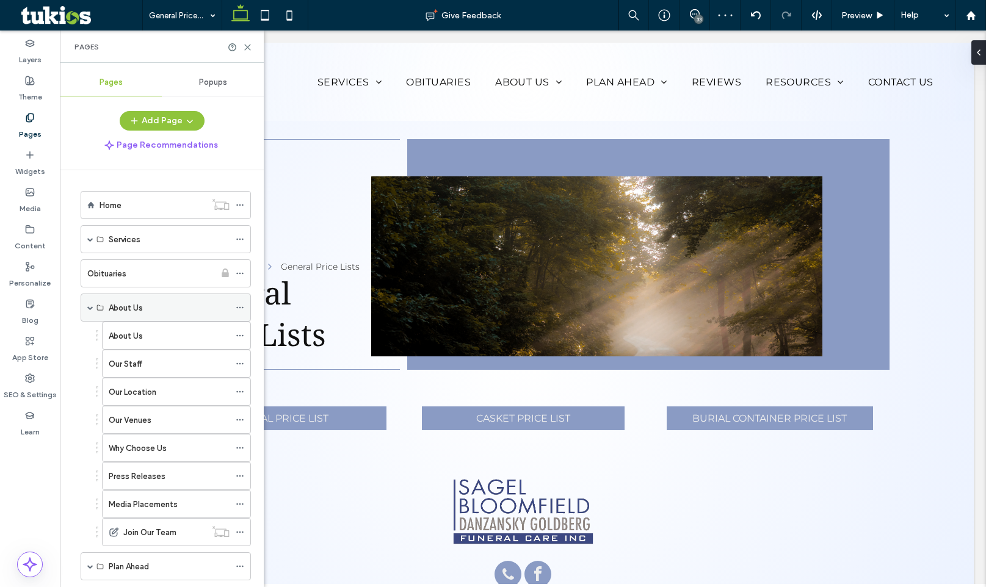
click at [92, 308] on span at bounding box center [90, 308] width 6 height 6
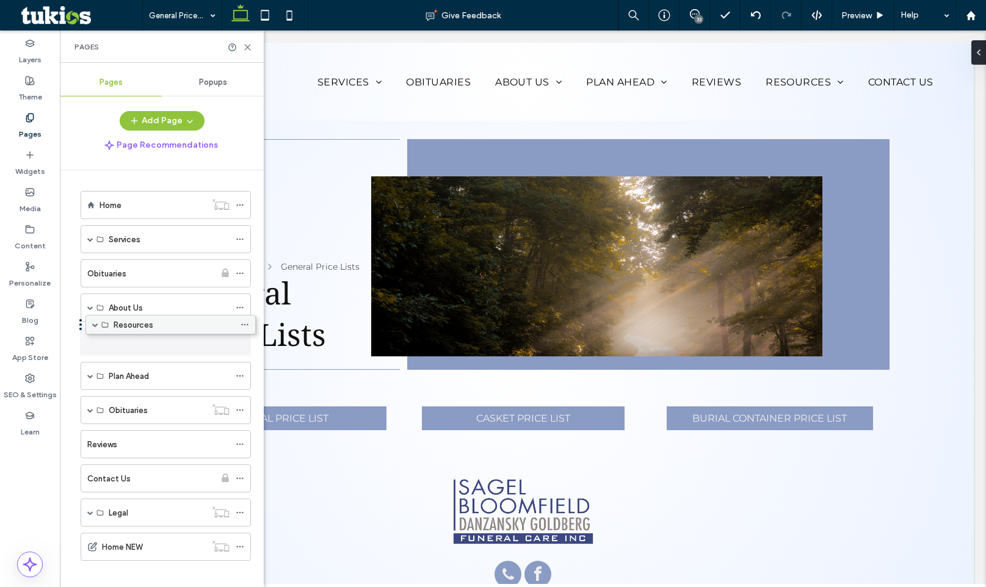
drag, startPoint x: 130, startPoint y: 444, endPoint x: 135, endPoint y: 328, distance: 116.1
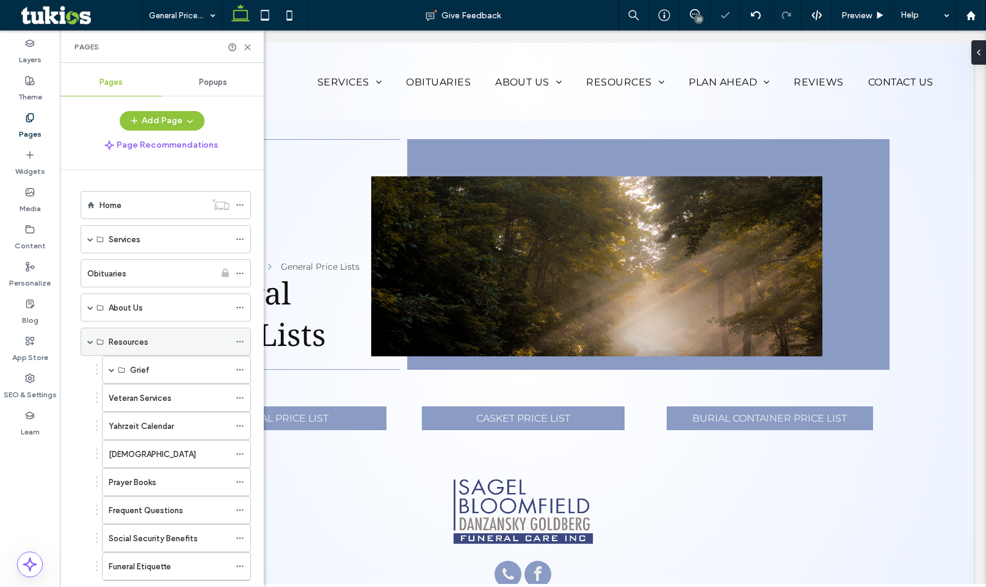
click at [89, 341] on span at bounding box center [90, 342] width 6 height 6
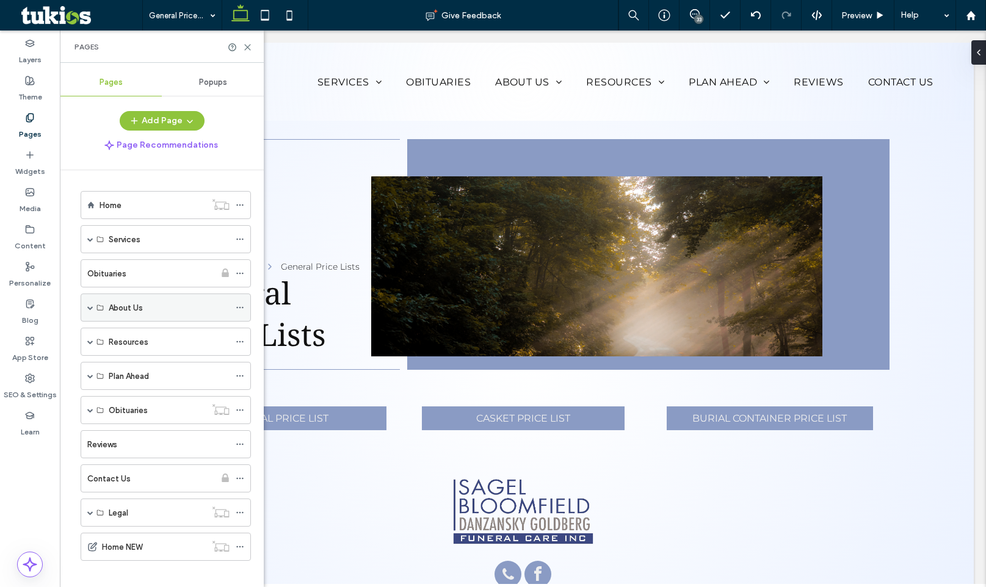
click at [91, 310] on span at bounding box center [90, 308] width 6 height 6
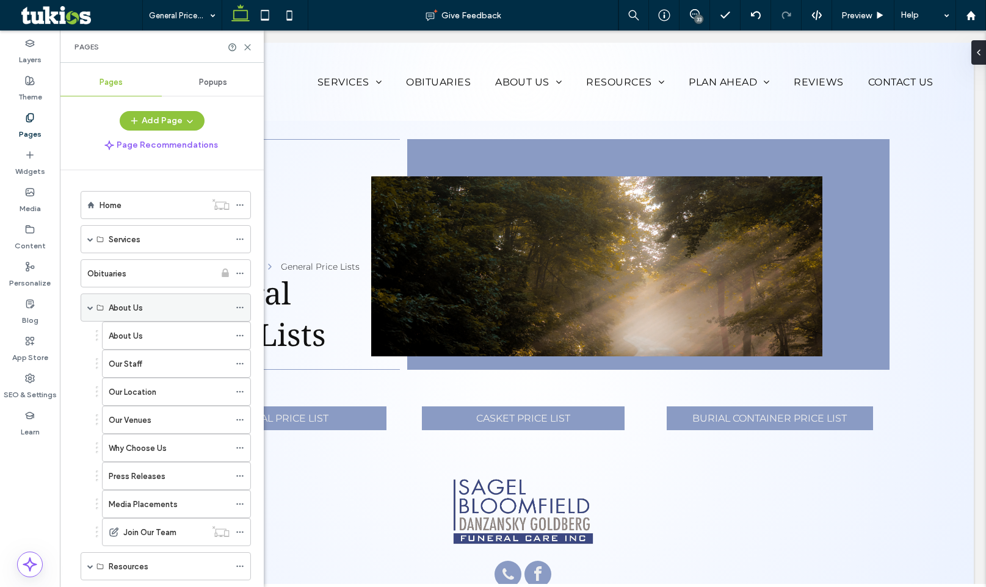
click at [91, 308] on span at bounding box center [90, 308] width 6 height 6
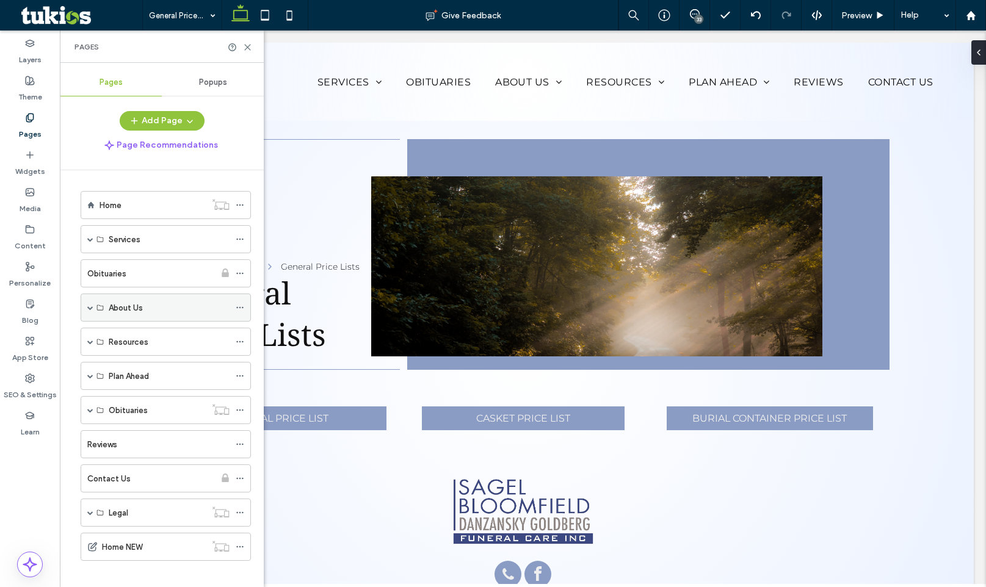
click at [91, 308] on span at bounding box center [90, 308] width 6 height 6
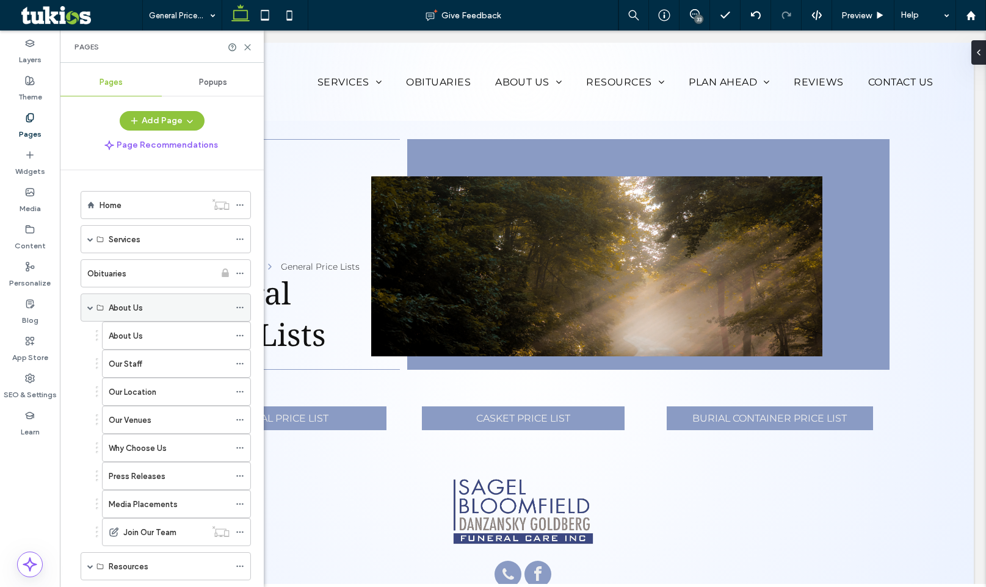
click at [91, 308] on span at bounding box center [90, 308] width 6 height 6
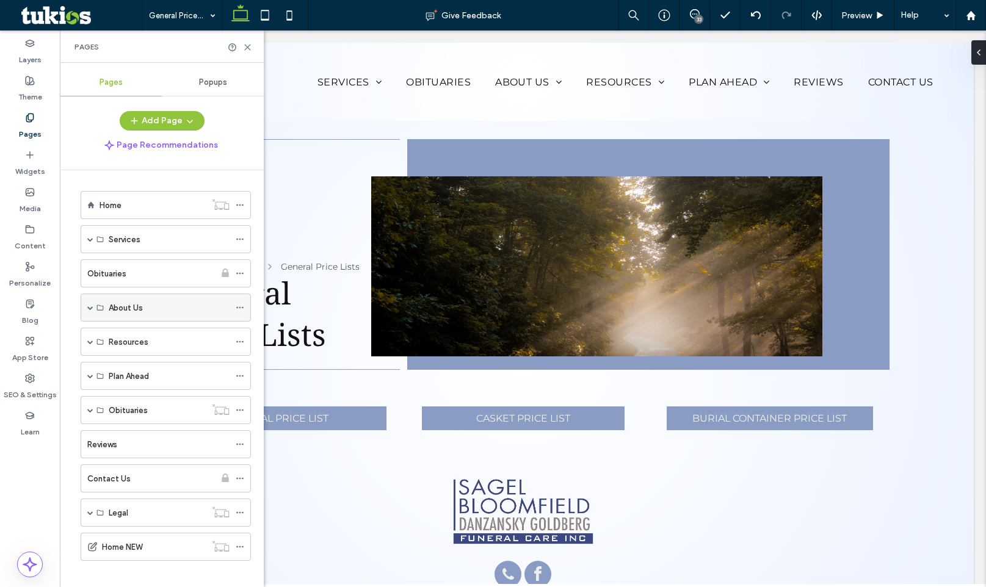
click at [91, 308] on span at bounding box center [90, 308] width 6 height 6
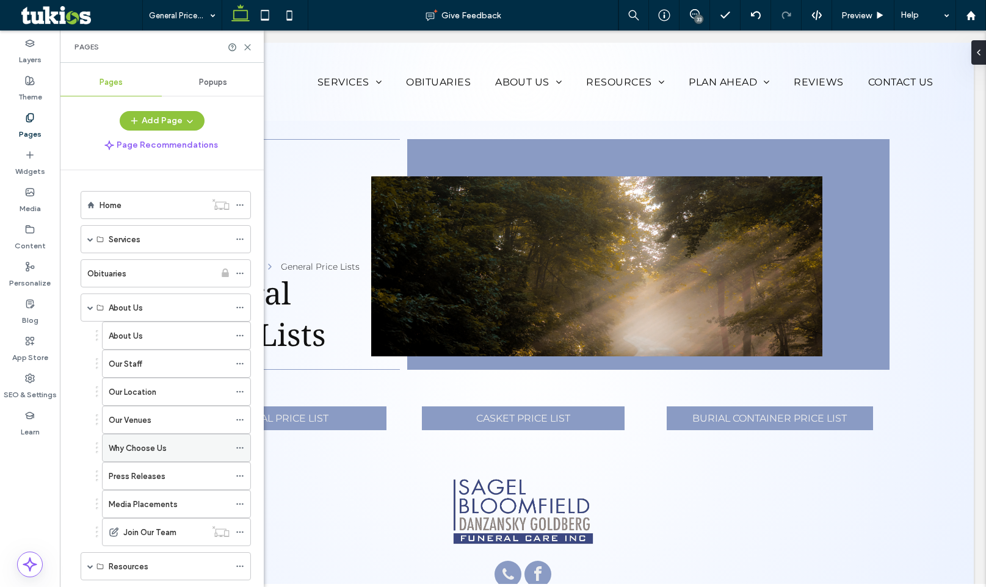
click at [240, 449] on use at bounding box center [239, 449] width 7 height 2
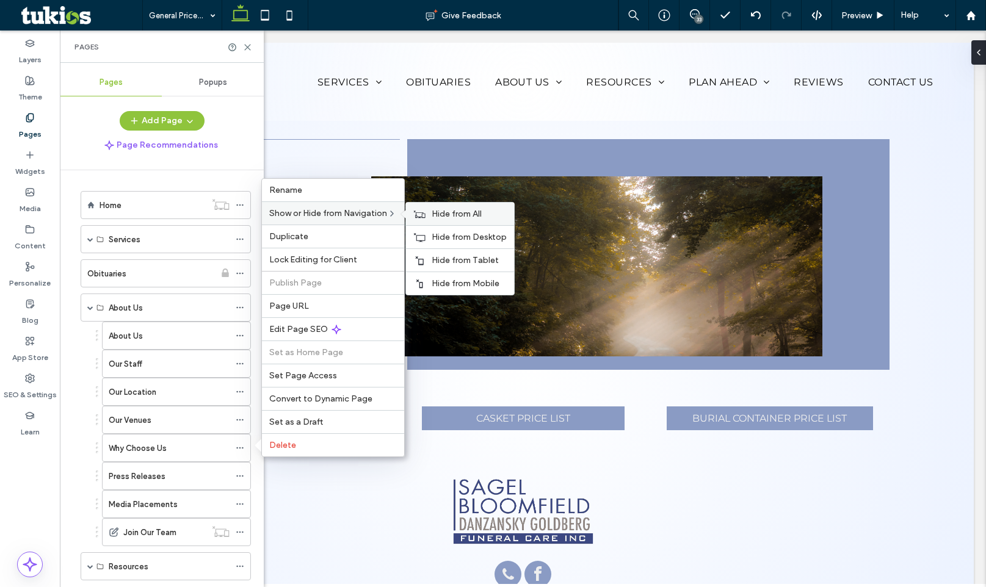
click at [440, 206] on div "Hide from All" at bounding box center [460, 214] width 108 height 23
drag, startPoint x: 455, startPoint y: 214, endPoint x: 442, endPoint y: 230, distance: 19.9
click at [455, 214] on span "Show on All" at bounding box center [454, 214] width 45 height 10
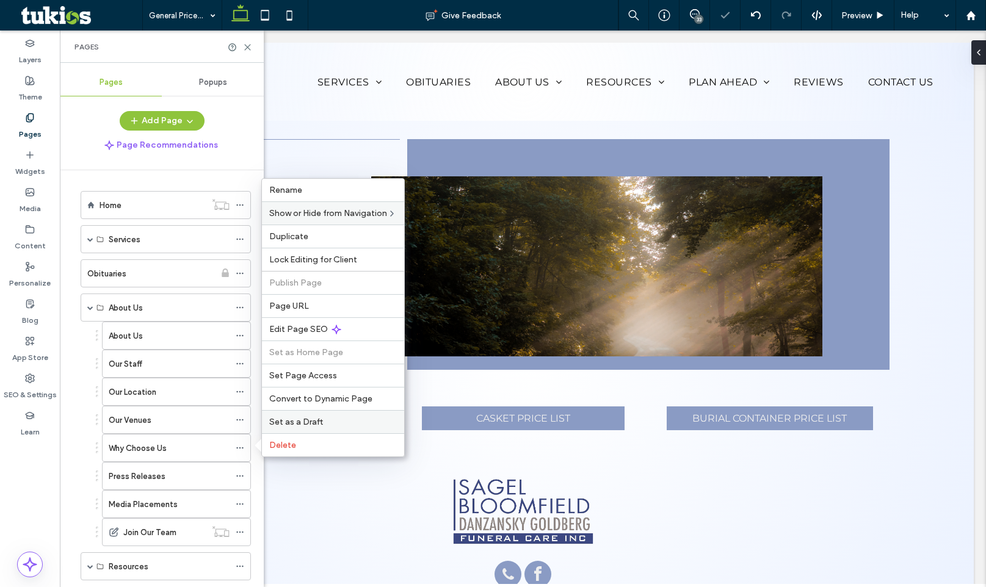
click at [323, 420] on label "Set as a Draft" at bounding box center [333, 422] width 128 height 10
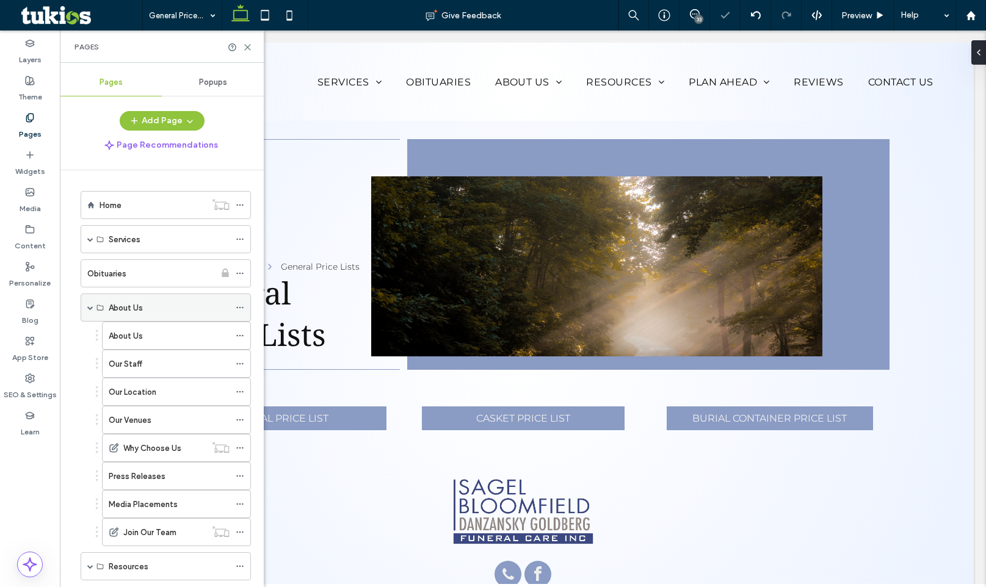
click at [89, 309] on span at bounding box center [90, 308] width 6 height 6
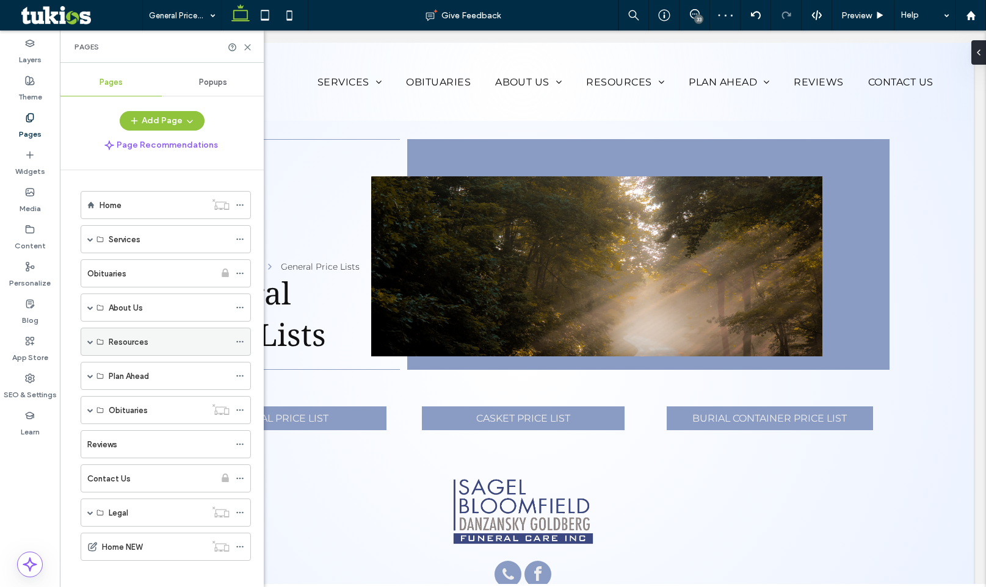
click at [91, 341] on span at bounding box center [90, 342] width 6 height 6
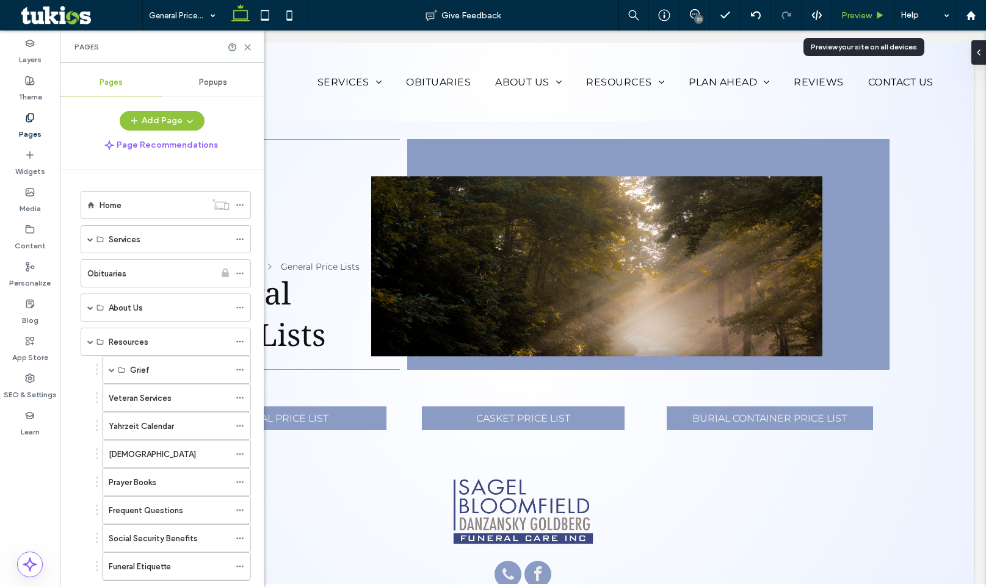
click at [882, 9] on div "Preview" at bounding box center [863, 15] width 62 height 31
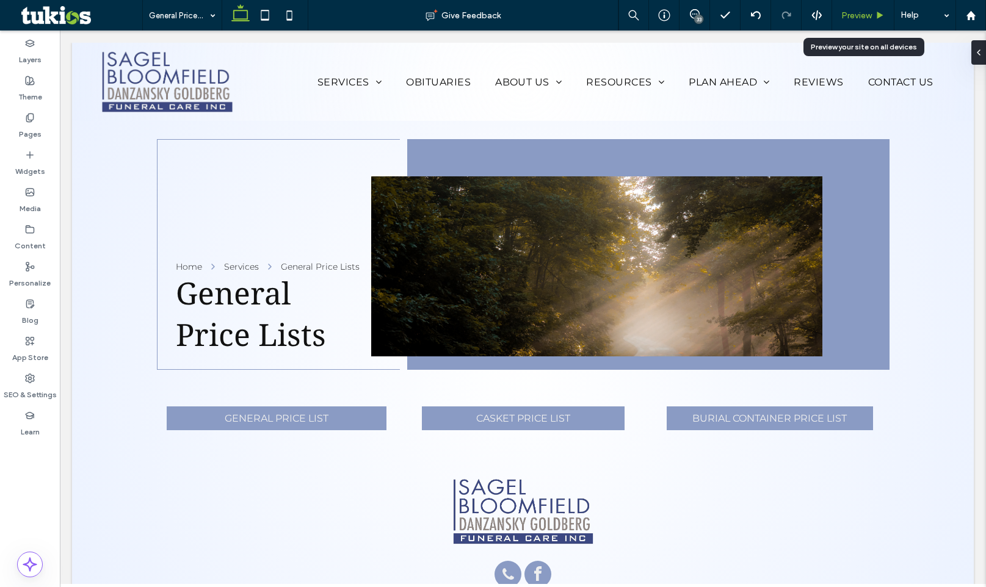
click at [884, 18] on icon at bounding box center [880, 15] width 9 height 9
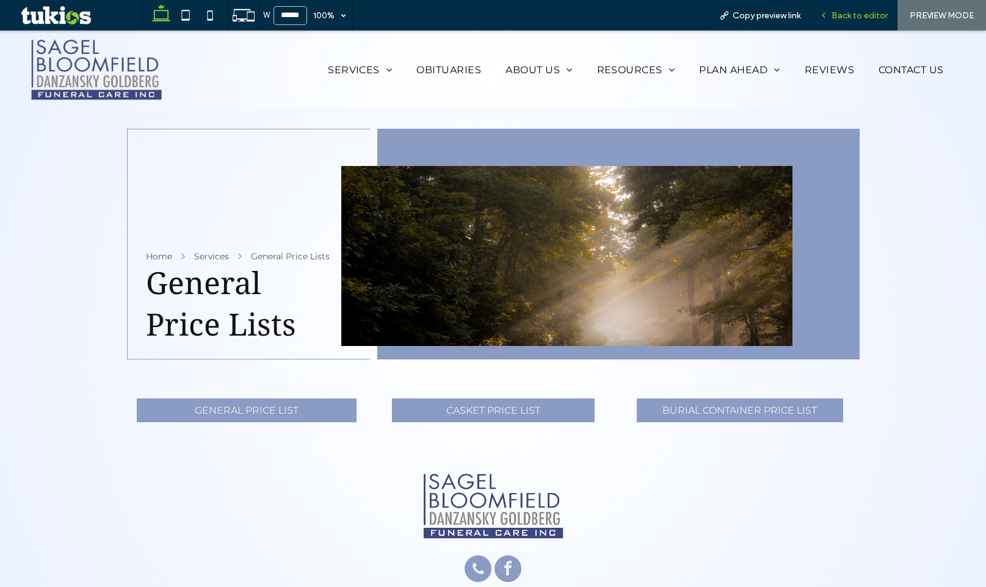
click at [837, 14] on span "Back to editor" at bounding box center [860, 15] width 56 height 10
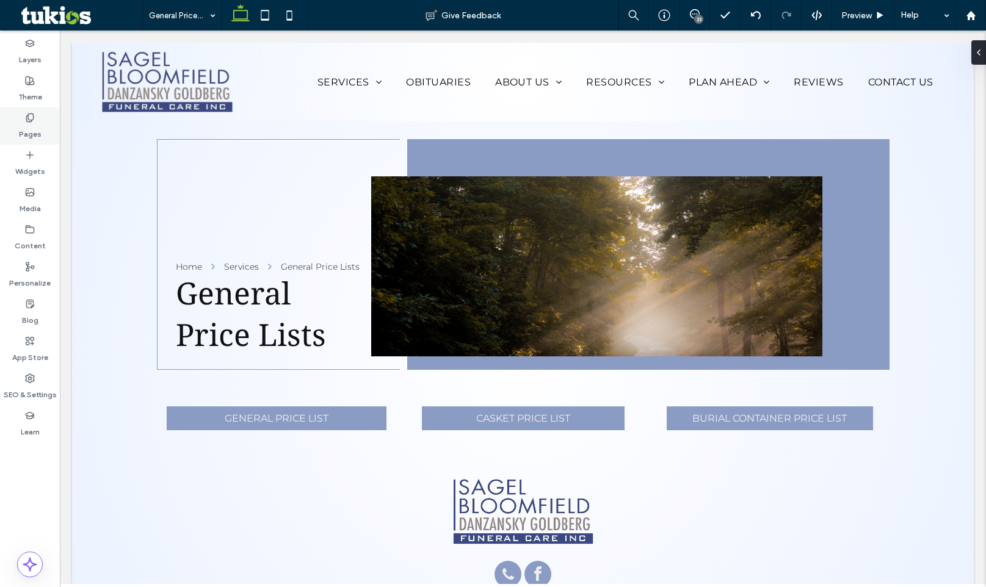
drag, startPoint x: 45, startPoint y: 128, endPoint x: 49, endPoint y: 155, distance: 27.9
click at [45, 128] on div "Pages" at bounding box center [30, 125] width 60 height 37
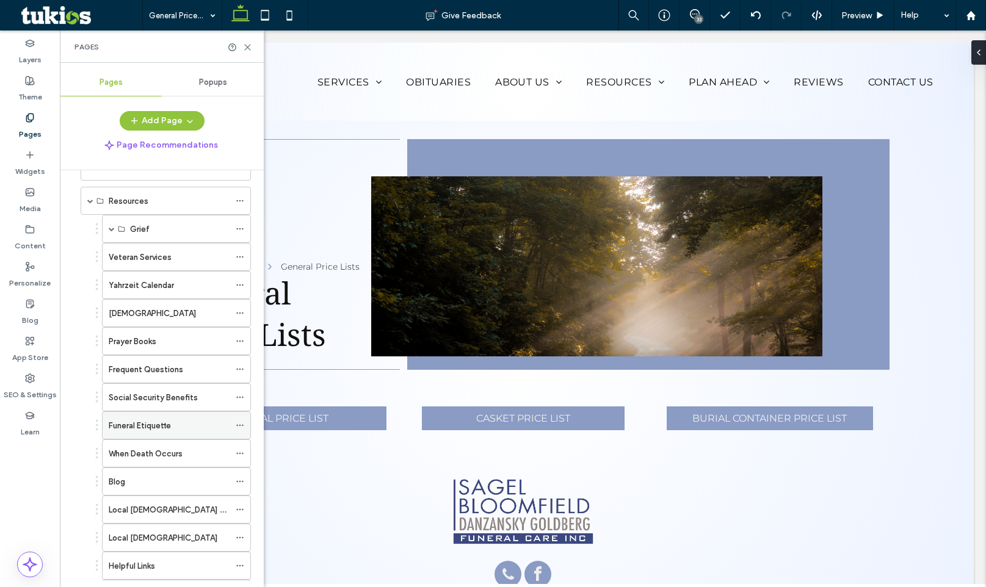
scroll to position [122, 0]
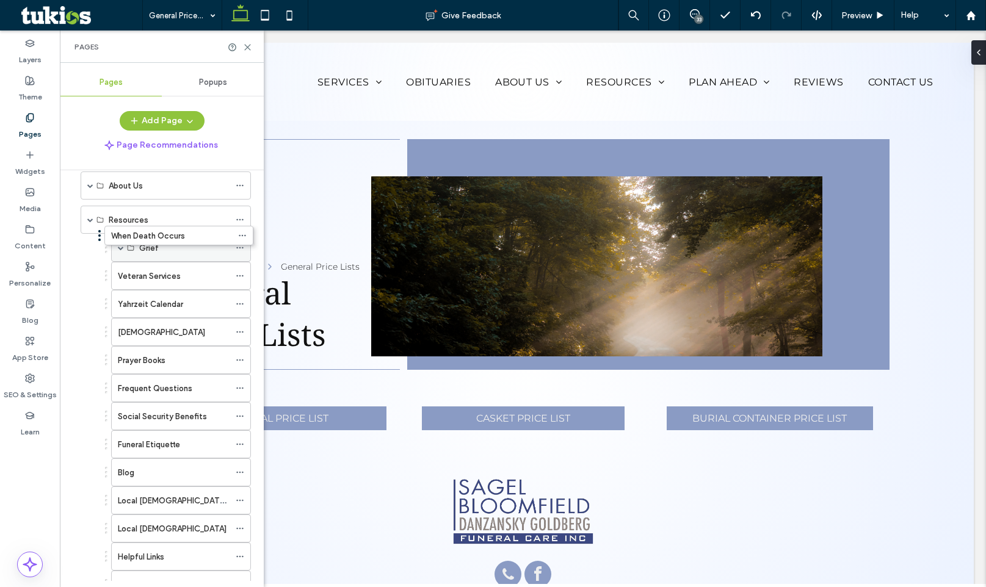
drag, startPoint x: 184, startPoint y: 475, endPoint x: 186, endPoint y: 242, distance: 233.3
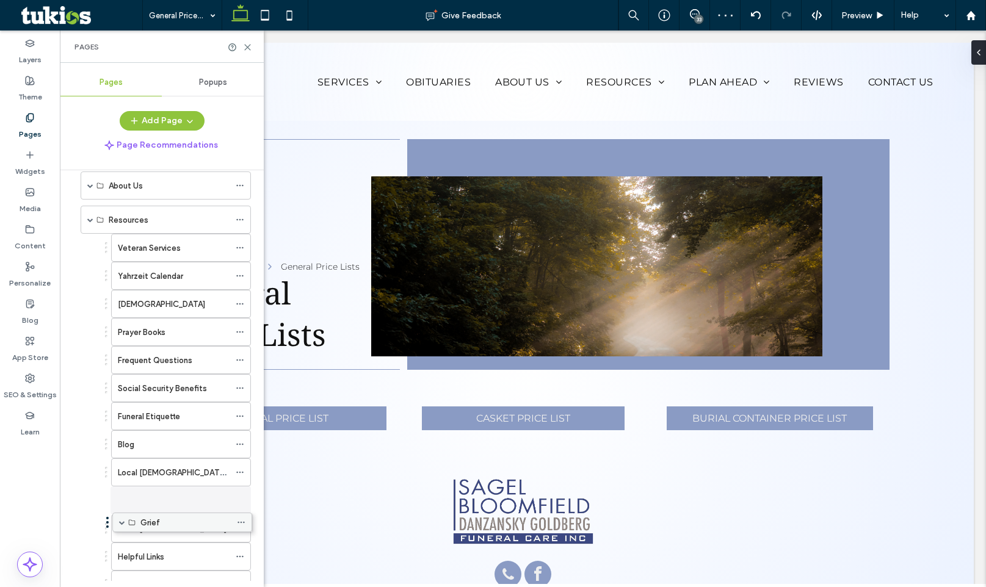
drag, startPoint x: 169, startPoint y: 244, endPoint x: 172, endPoint y: 515, distance: 271.1
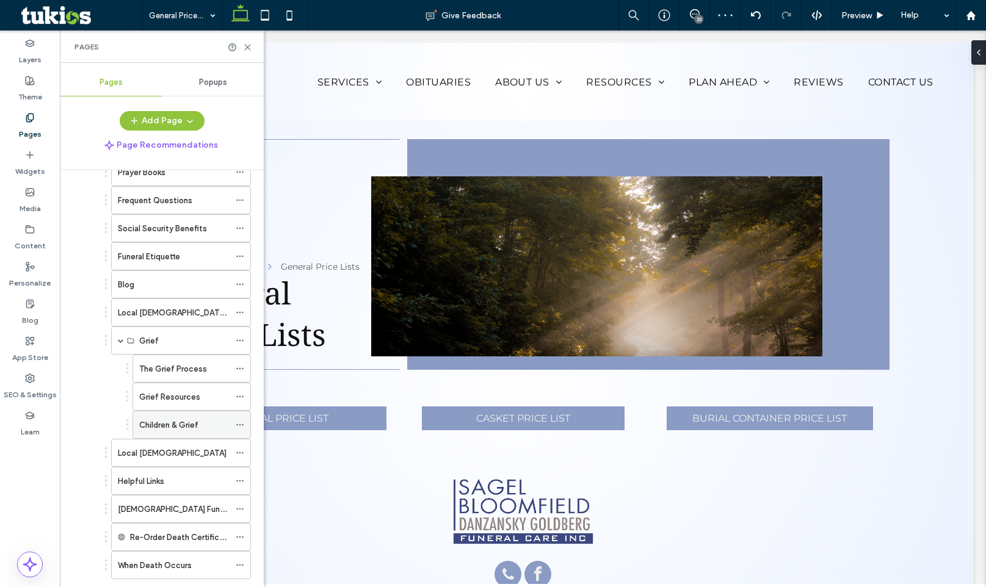
scroll to position [305, 0]
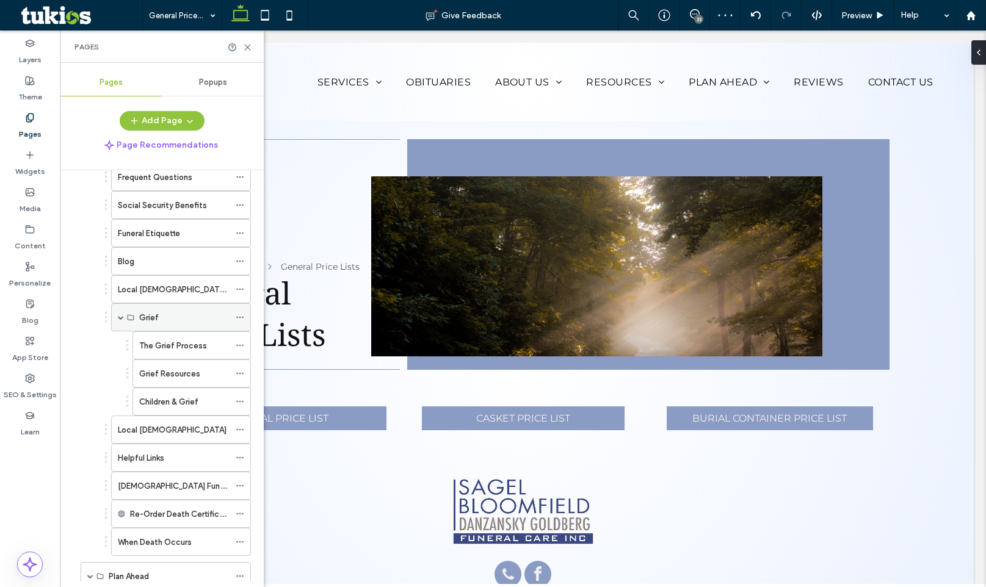
click at [122, 319] on span at bounding box center [121, 317] width 6 height 6
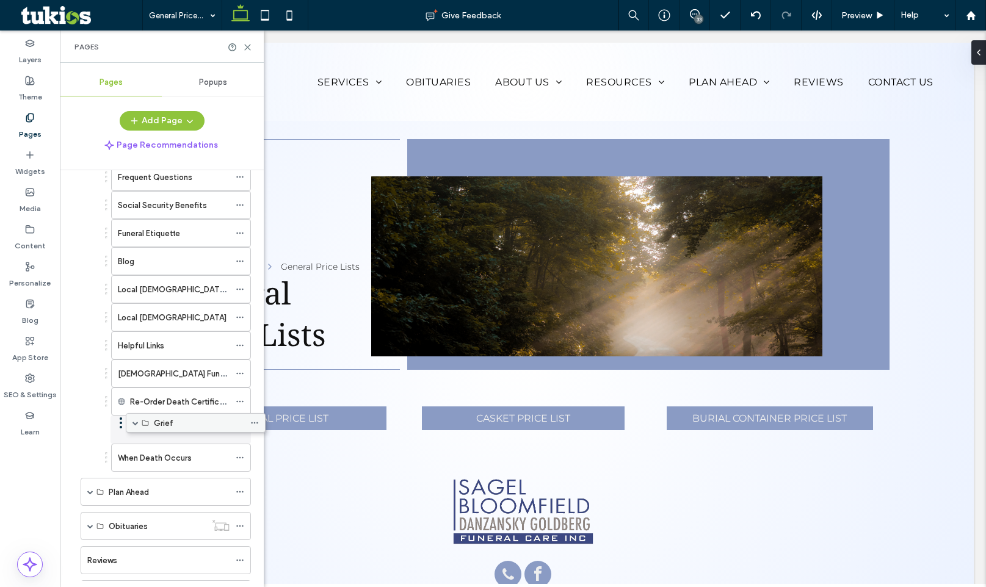
drag, startPoint x: 135, startPoint y: 319, endPoint x: 149, endPoint y: 421, distance: 102.3
click at [119, 430] on span at bounding box center [121, 430] width 6 height 6
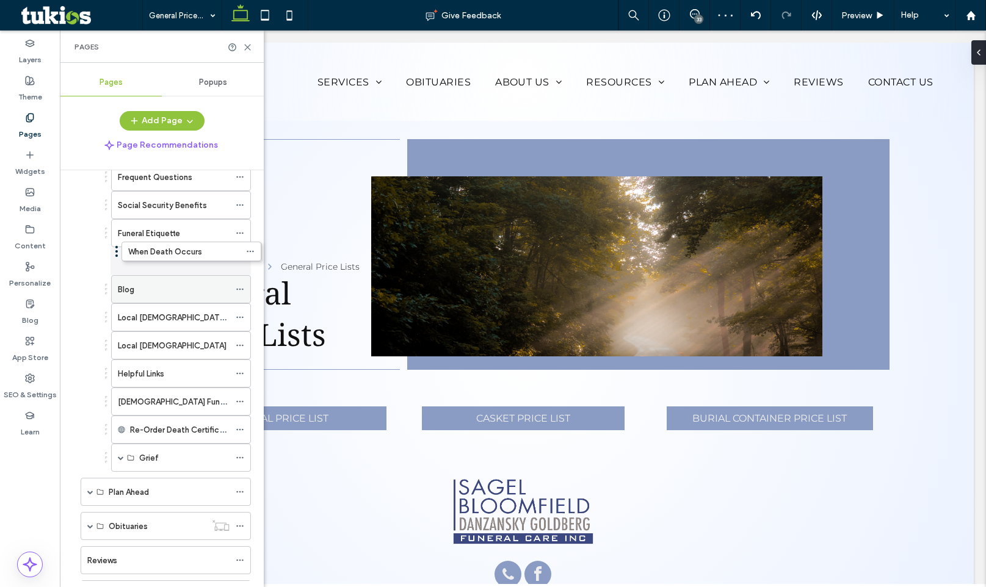
drag, startPoint x: 141, startPoint y: 458, endPoint x: 144, endPoint y: 256, distance: 201.5
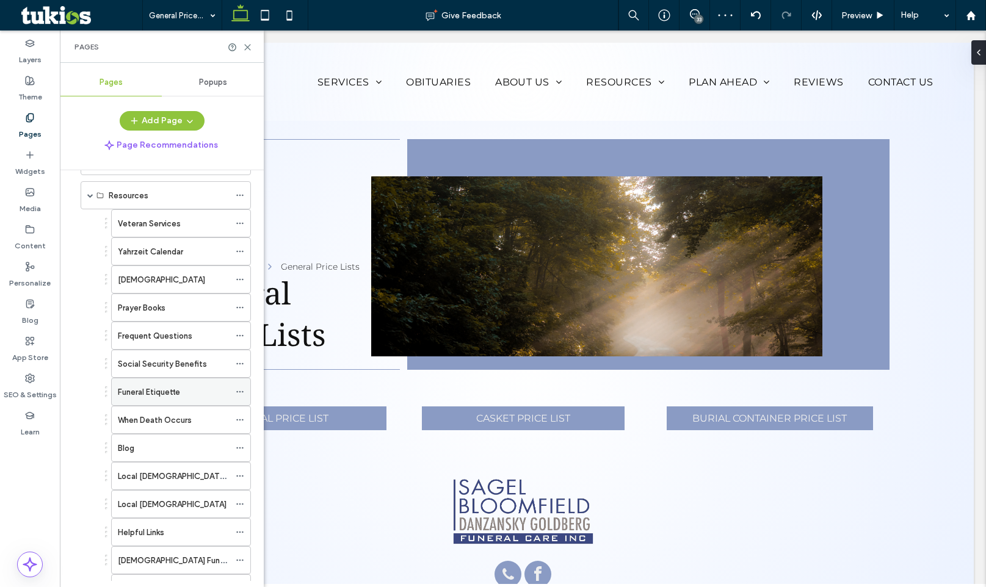
scroll to position [122, 0]
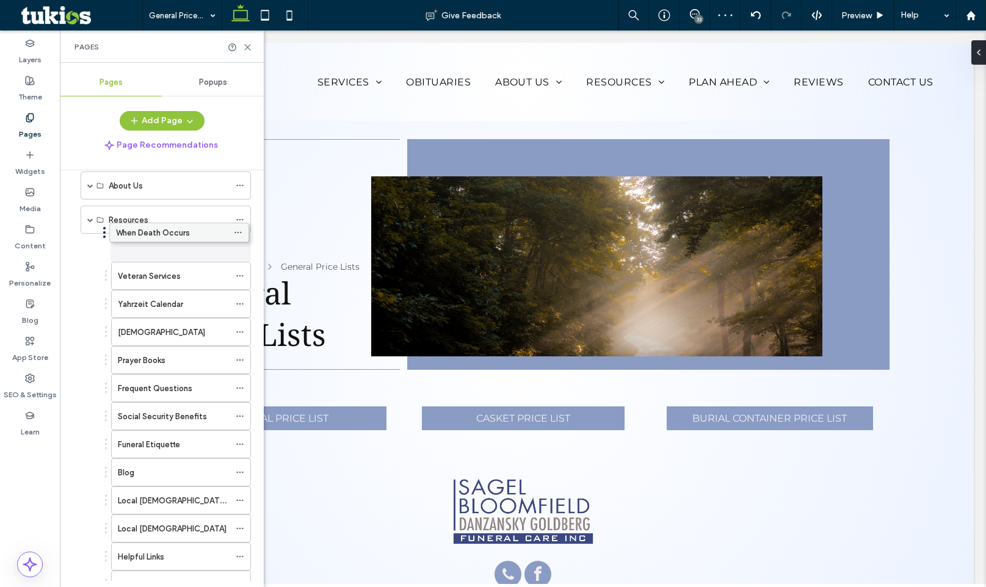
drag, startPoint x: 198, startPoint y: 446, endPoint x: 197, endPoint y: 233, distance: 213.7
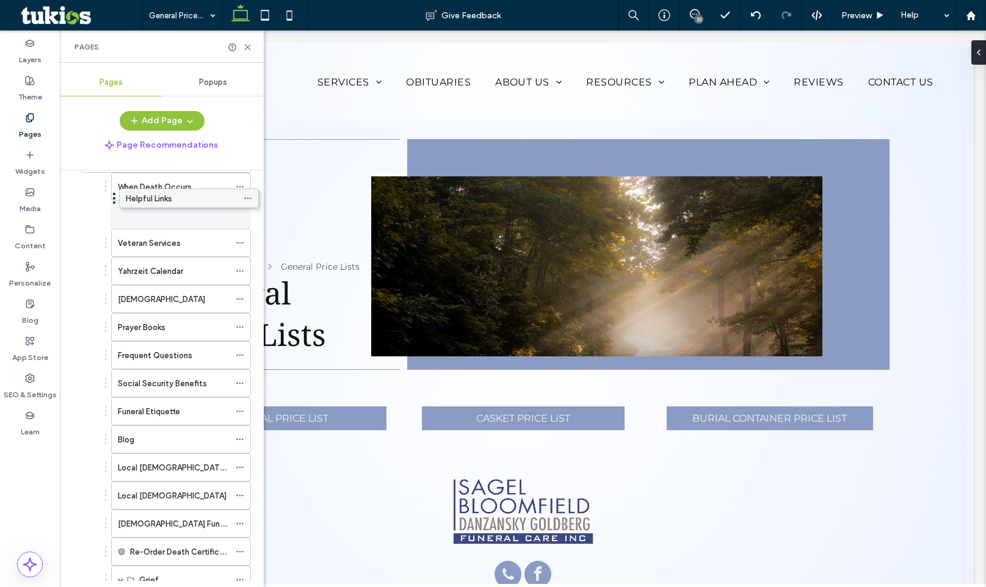
drag, startPoint x: 181, startPoint y: 493, endPoint x: 189, endPoint y: 194, distance: 299.3
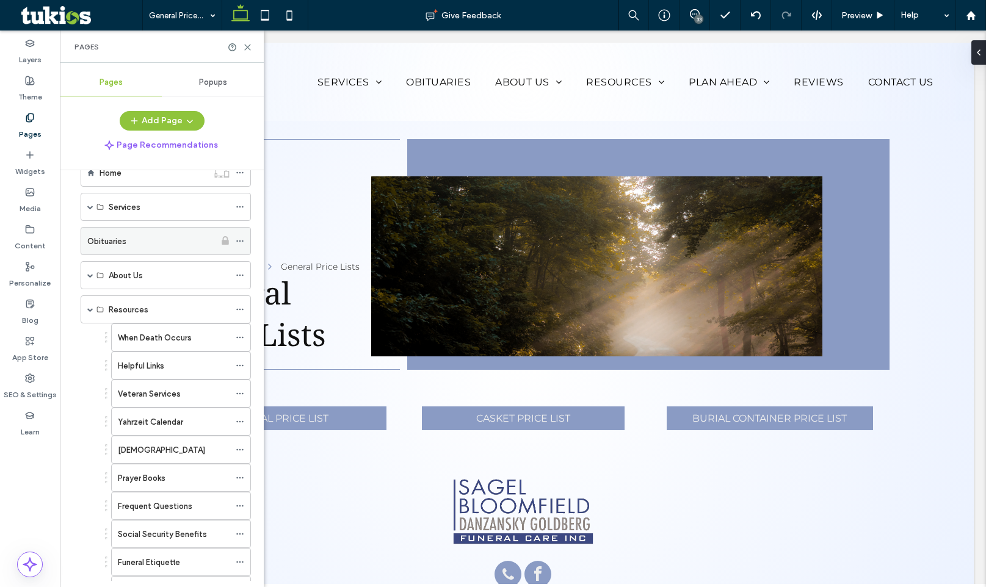
scroll to position [0, 0]
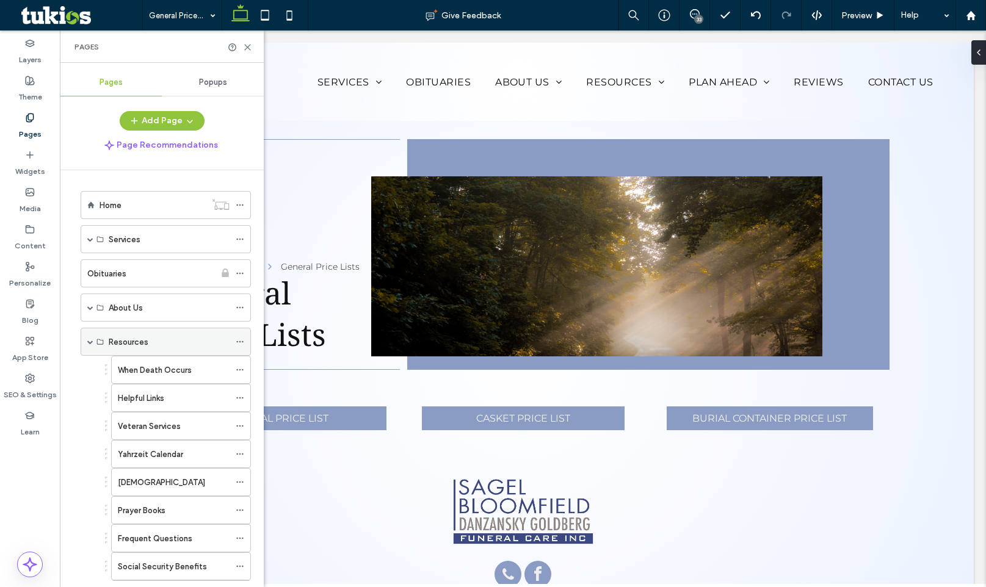
click at [94, 341] on div "Resources" at bounding box center [166, 342] width 170 height 28
click at [93, 341] on span at bounding box center [90, 342] width 6 height 6
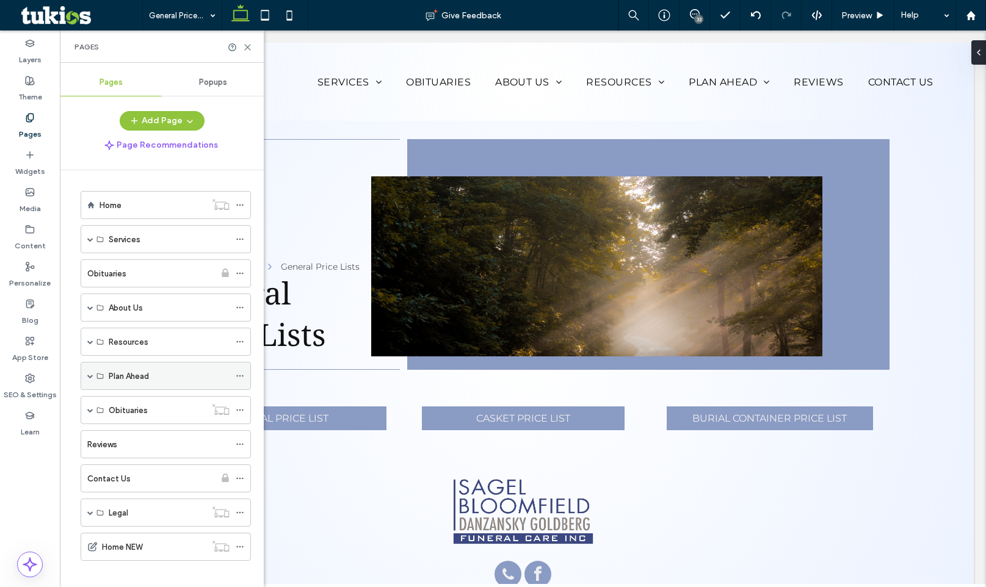
click at [92, 374] on span at bounding box center [90, 376] width 6 height 6
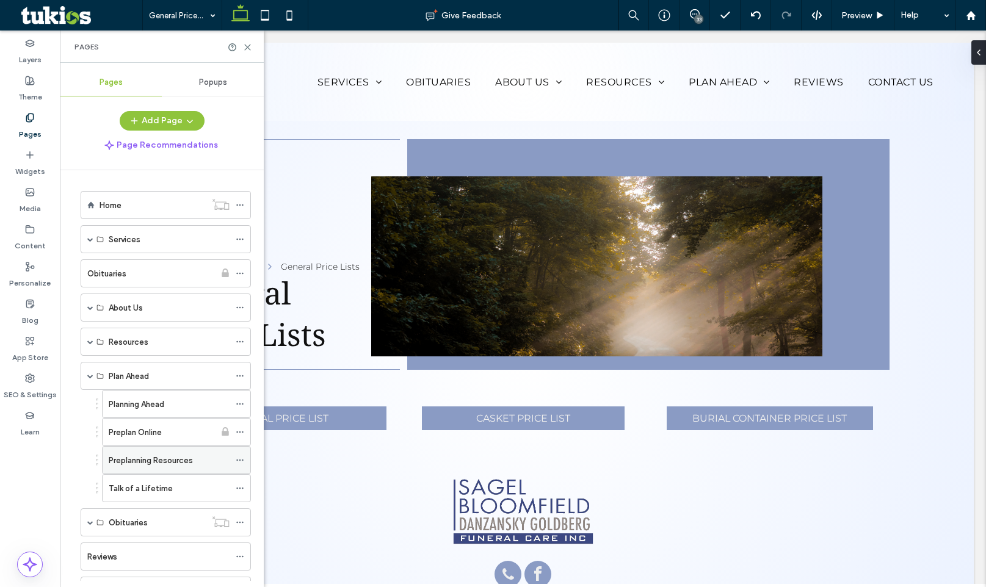
click at [240, 461] on use at bounding box center [239, 461] width 7 height 2
click at [226, 459] on div "Preplanning Resources" at bounding box center [169, 460] width 121 height 13
click at [234, 460] on div at bounding box center [493, 293] width 986 height 587
click at [237, 460] on use at bounding box center [239, 461] width 7 height 2
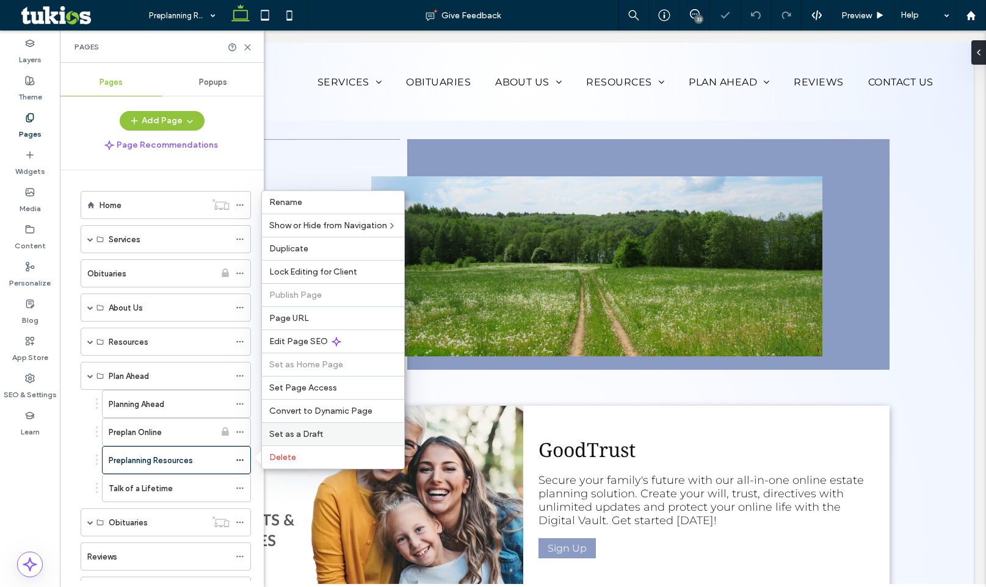
click at [305, 434] on span "Set as a Draft" at bounding box center [296, 434] width 54 height 10
